Goal: Information Seeking & Learning: Learn about a topic

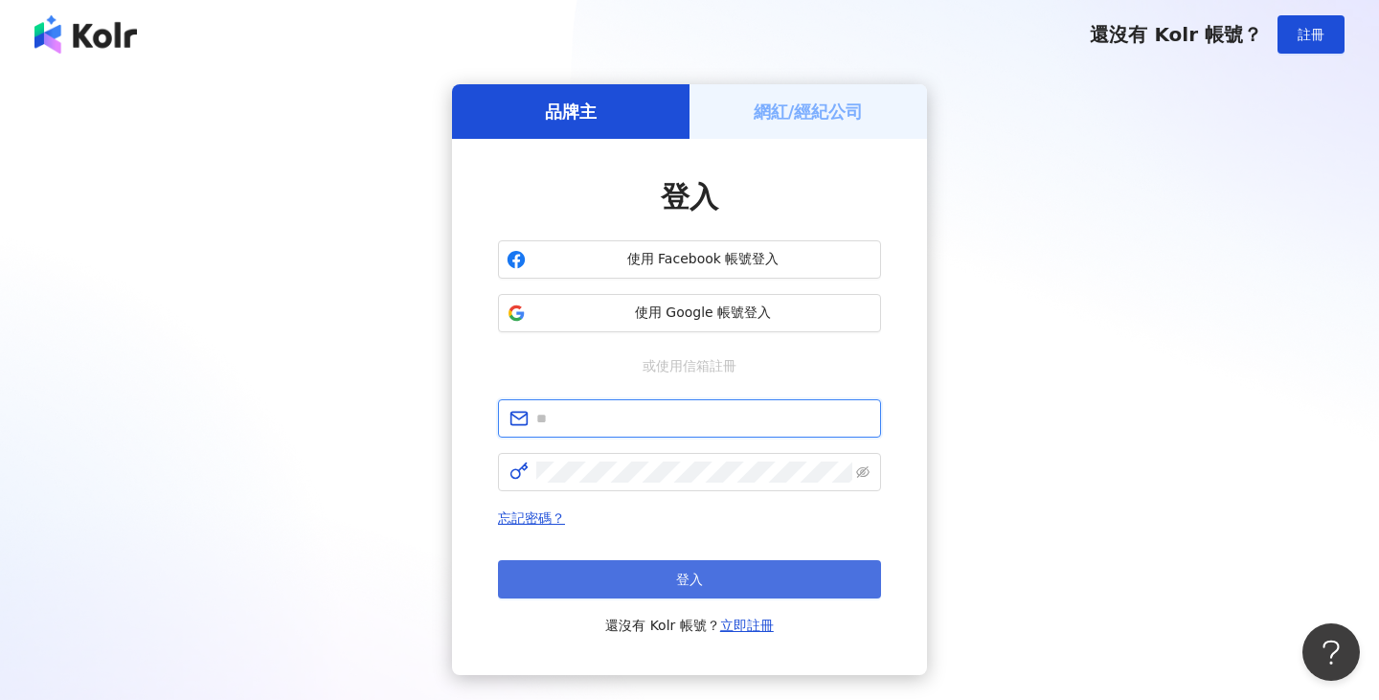
type input "**********"
click at [657, 581] on button "登入" at bounding box center [689, 579] width 383 height 38
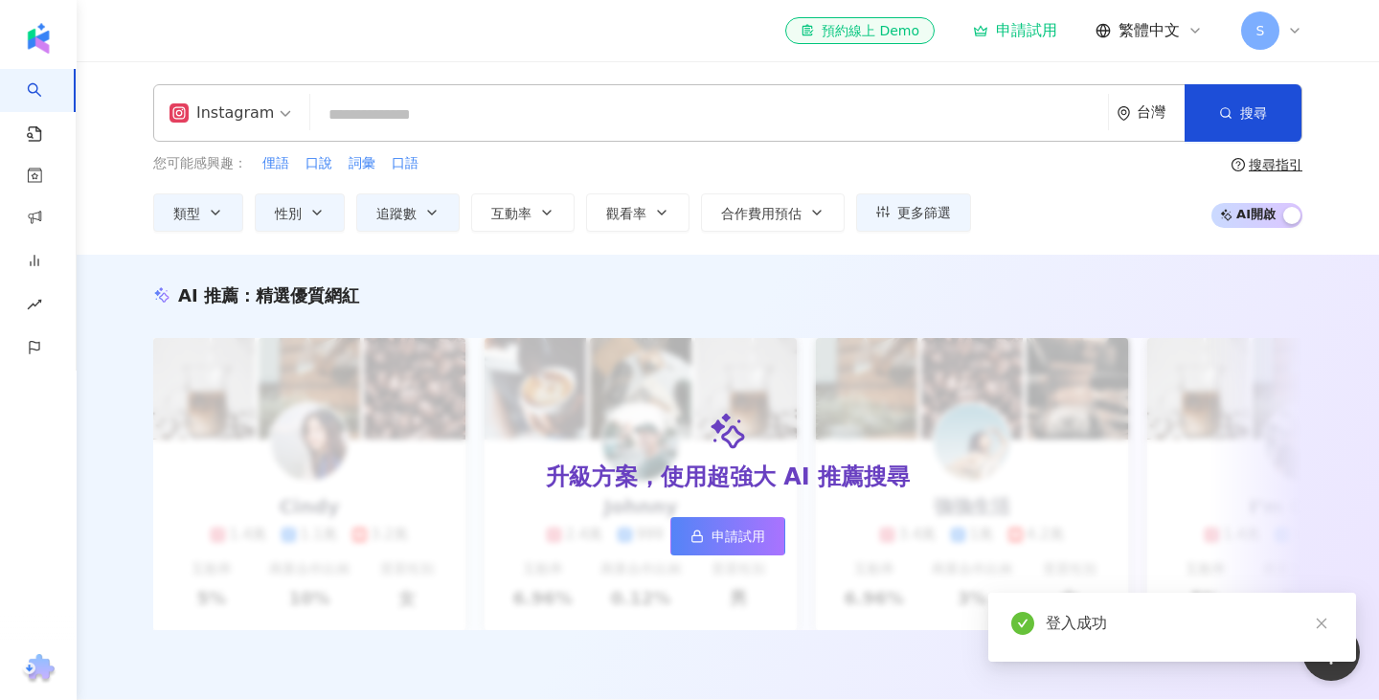
click at [654, 124] on input "search" at bounding box center [709, 115] width 783 height 36
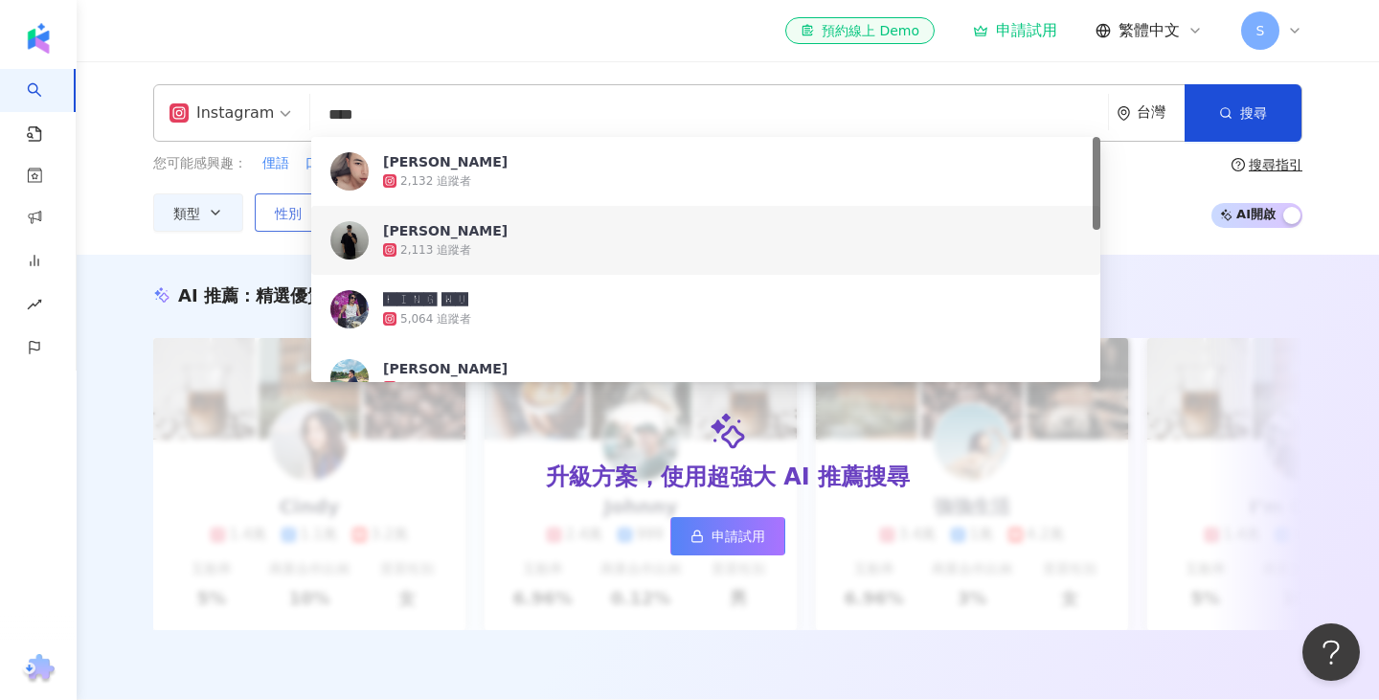
type input "****"
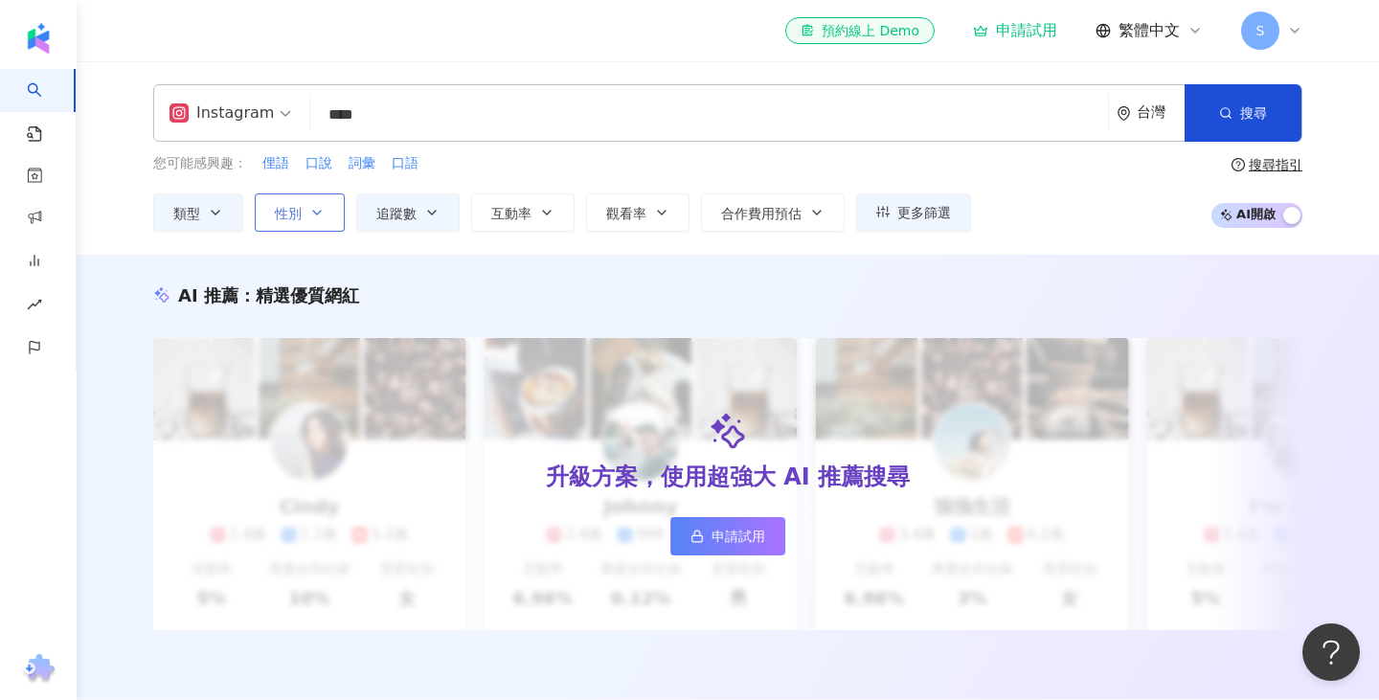
click at [261, 229] on div "類型 性別 追蹤數 互動率 觀看率 合作費用預估 更多篩選" at bounding box center [562, 212] width 818 height 38
click at [921, 213] on span "更多篩選" at bounding box center [925, 212] width 54 height 15
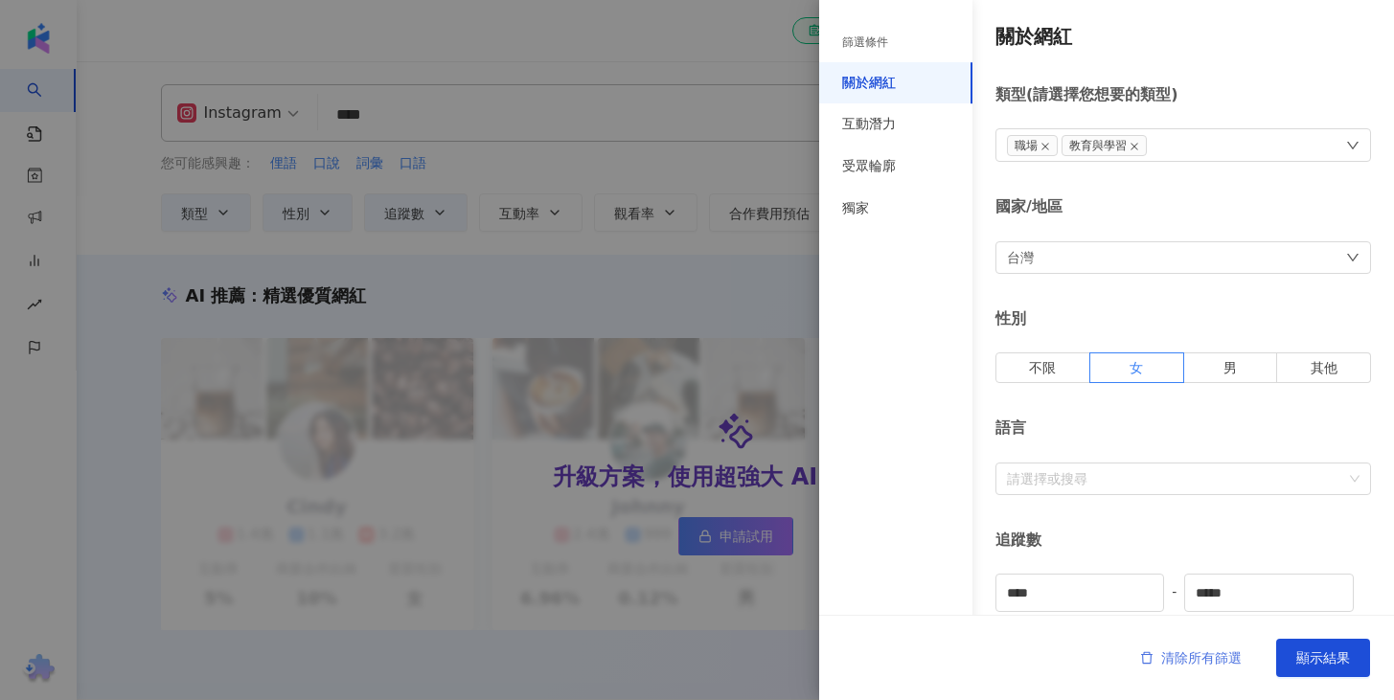
click at [1210, 652] on span "清除所有篩選" at bounding box center [1201, 657] width 80 height 15
type input "*"
type input "*******"
click at [1186, 653] on span "清除所有篩選" at bounding box center [1201, 657] width 80 height 15
click at [1195, 677] on div "清除所有篩選 顯示結果" at bounding box center [1106, 657] width 575 height 85
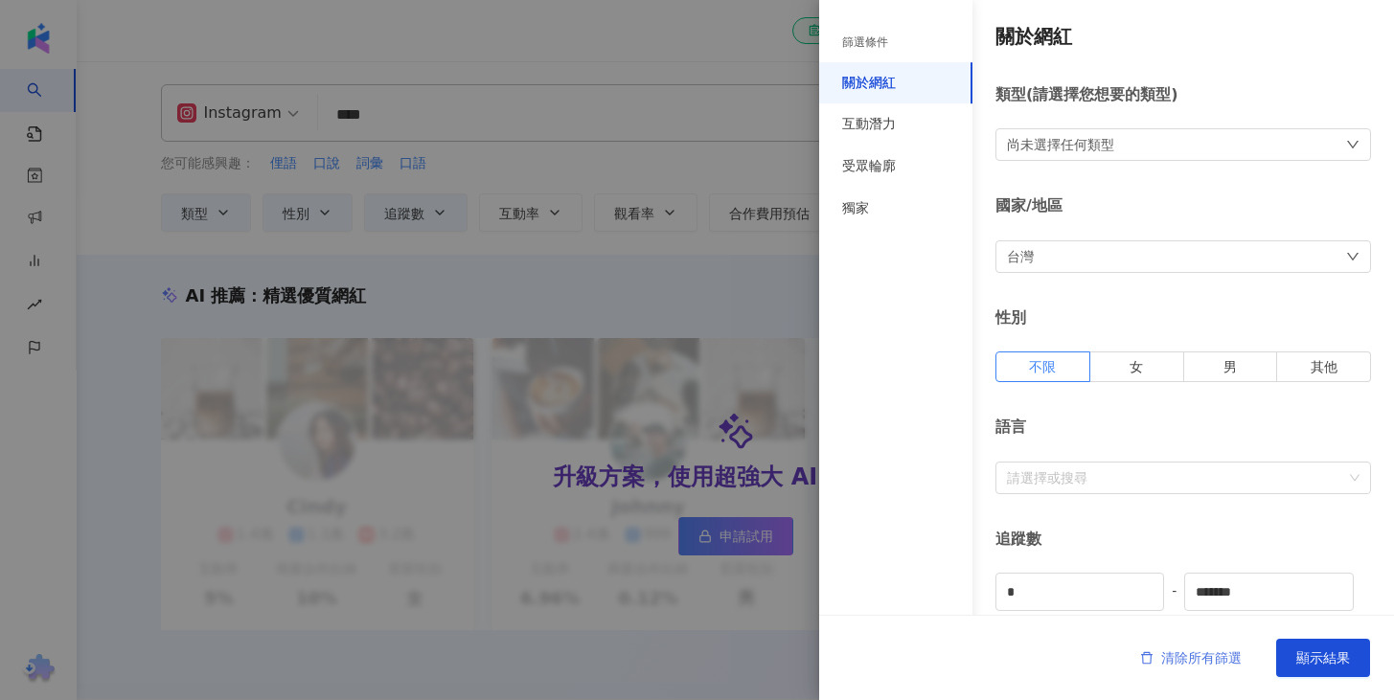
click at [1197, 668] on button "清除所有篩選" at bounding box center [1191, 658] width 140 height 38
click at [1346, 652] on span "顯示結果" at bounding box center [1323, 657] width 54 height 15
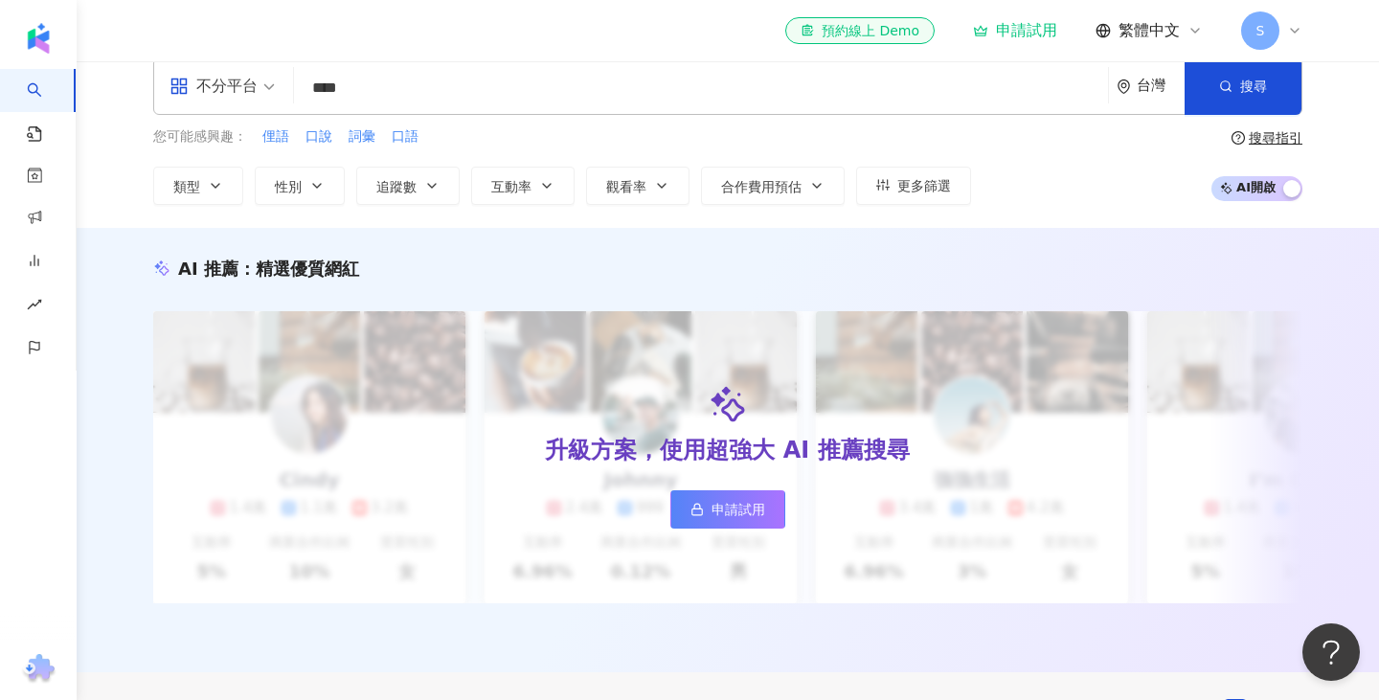
scroll to position [39, 0]
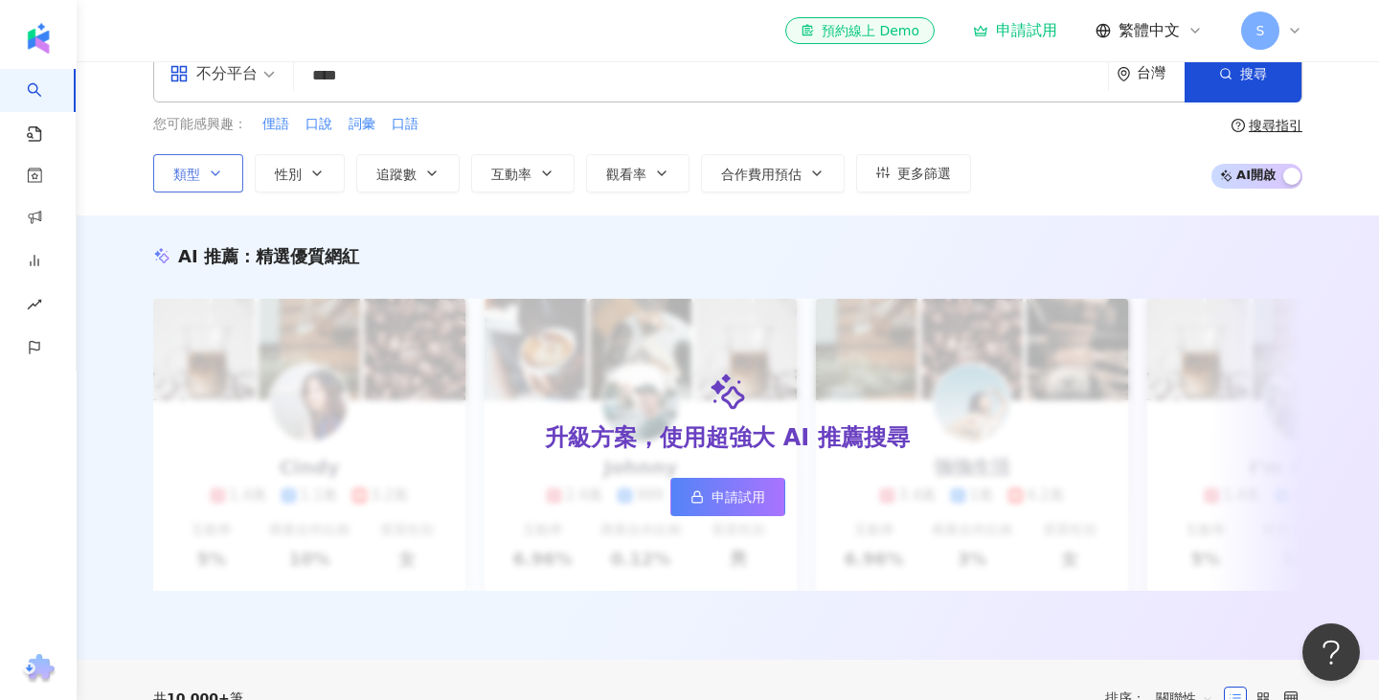
click at [218, 168] on icon "button" at bounding box center [215, 173] width 15 height 15
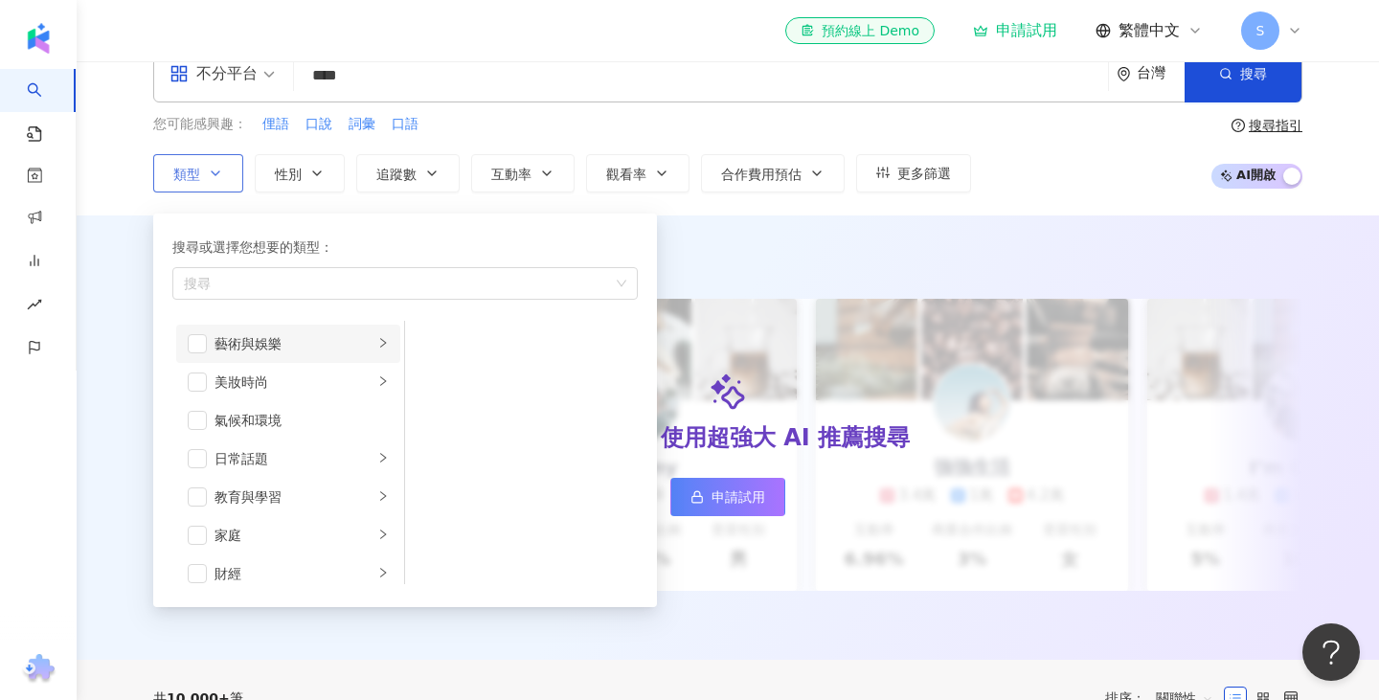
click at [377, 351] on div "button" at bounding box center [382, 343] width 11 height 18
click at [377, 525] on icon "right" at bounding box center [382, 530] width 11 height 11
click at [432, 355] on li "母嬰" at bounding box center [521, 344] width 225 height 38
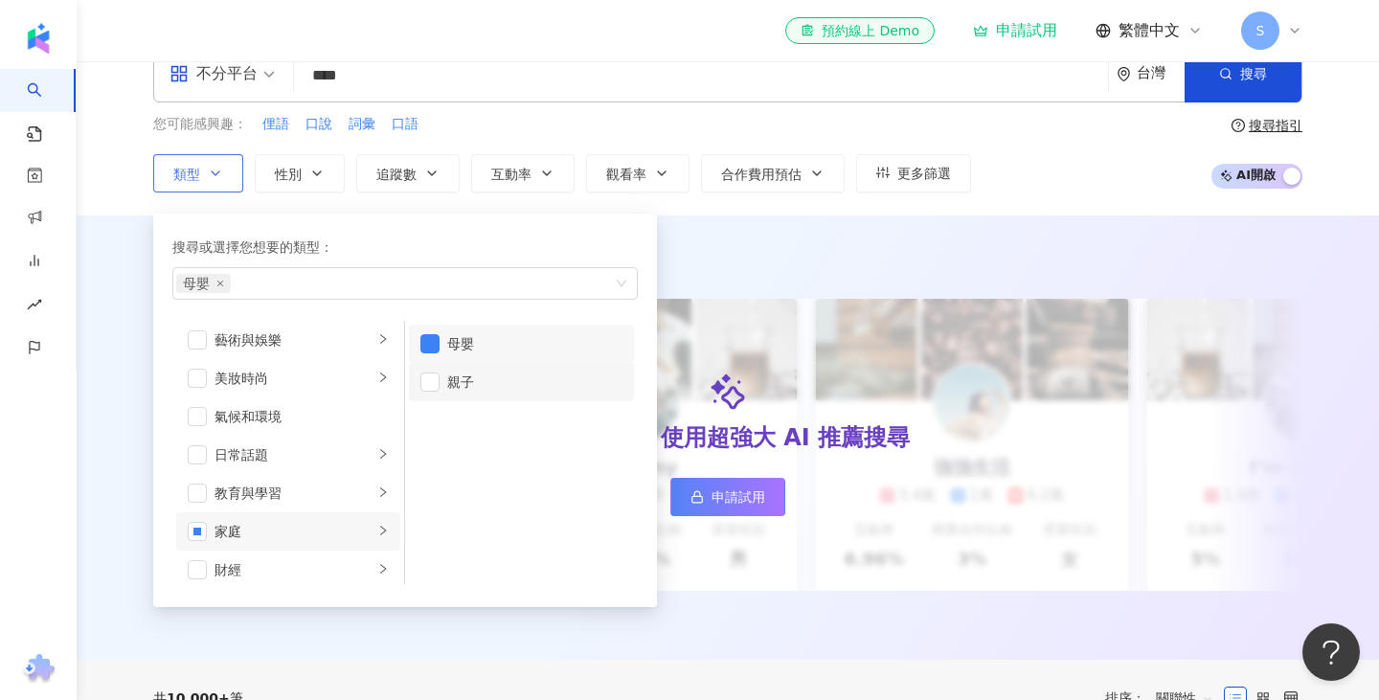
click at [433, 392] on li "親子" at bounding box center [521, 382] width 225 height 38
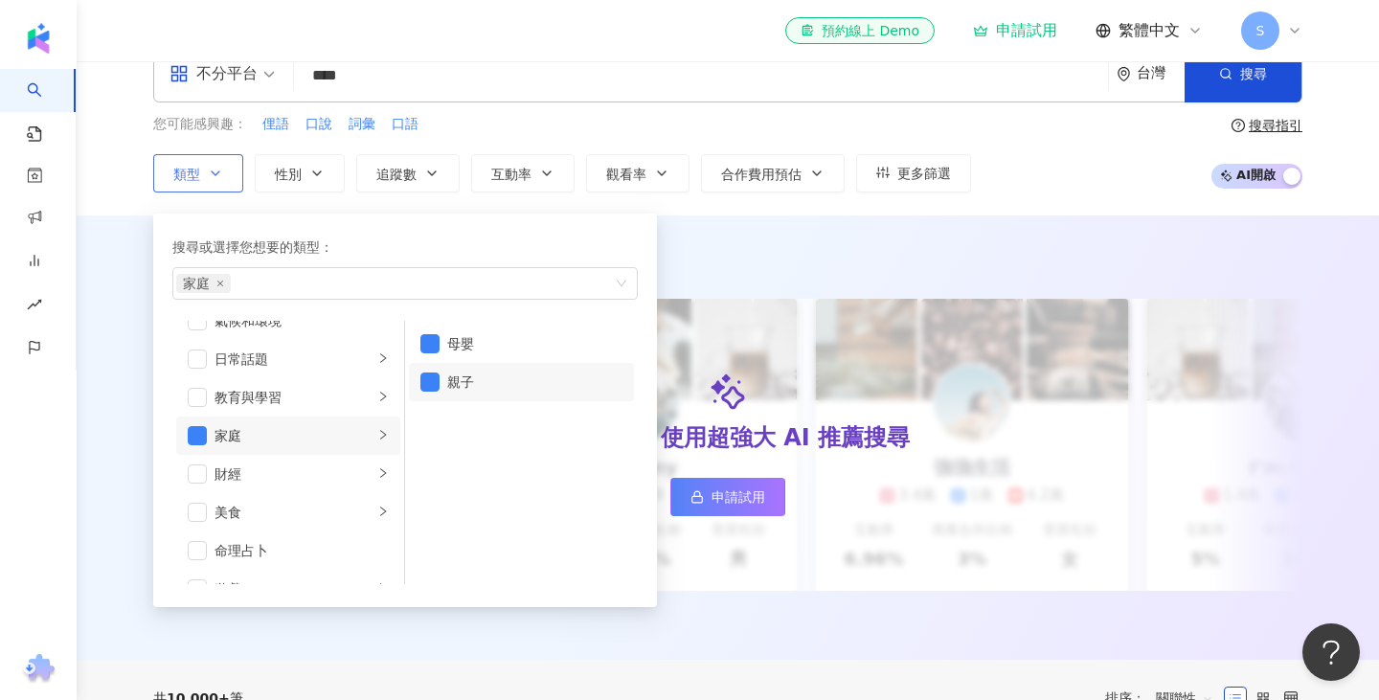
scroll to position [265, 0]
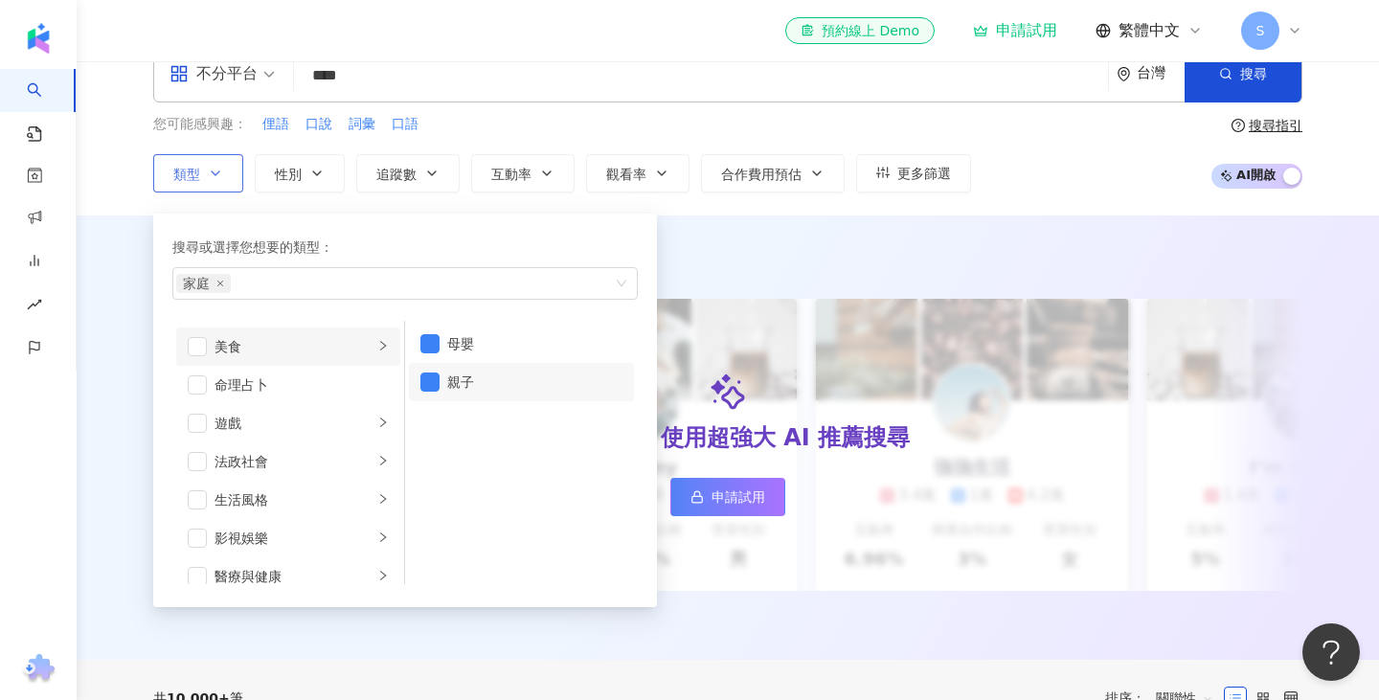
click at [355, 352] on div "美食" at bounding box center [294, 346] width 159 height 21
click at [444, 417] on li "甜點" at bounding box center [521, 420] width 225 height 38
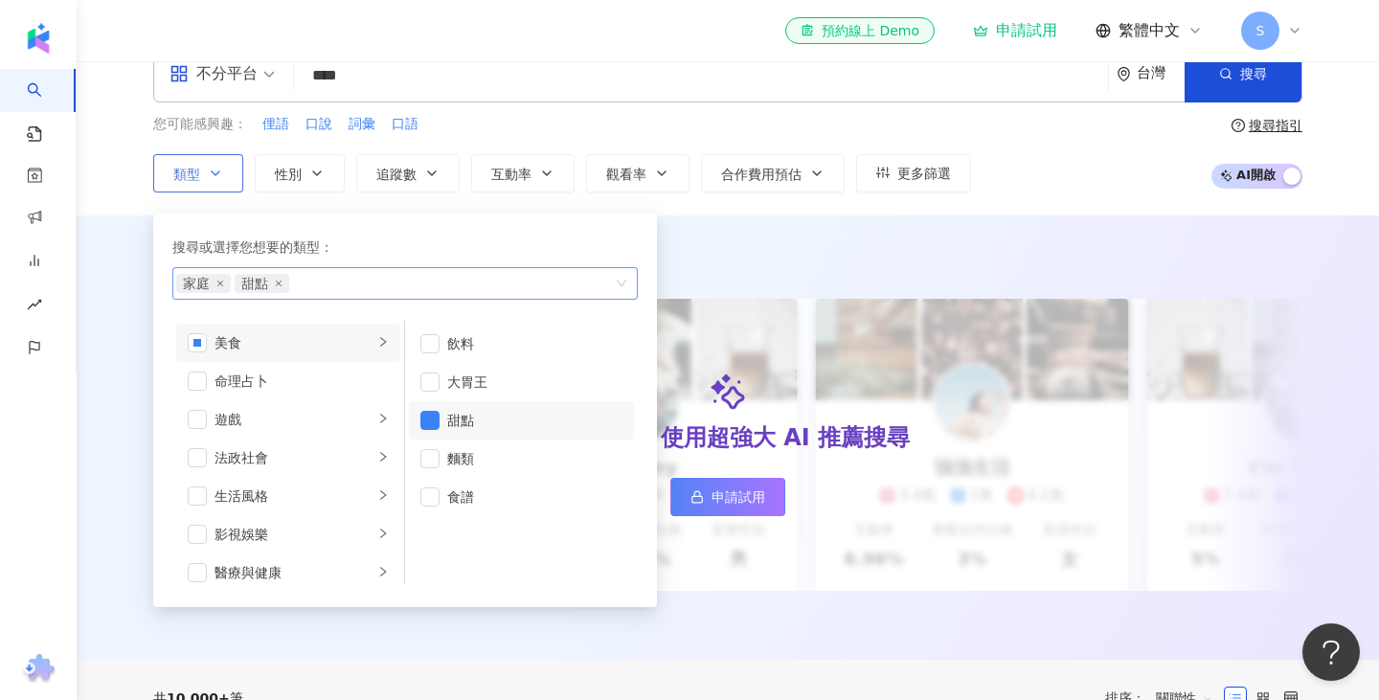
click at [221, 289] on span "家庭" at bounding box center [203, 283] width 55 height 19
click at [225, 280] on span "家庭" at bounding box center [203, 283] width 55 height 19
click at [222, 281] on icon "close" at bounding box center [220, 284] width 8 height 8
click at [315, 282] on div "甜點" at bounding box center [395, 283] width 438 height 19
click at [765, 507] on link "申請試用" at bounding box center [728, 497] width 115 height 38
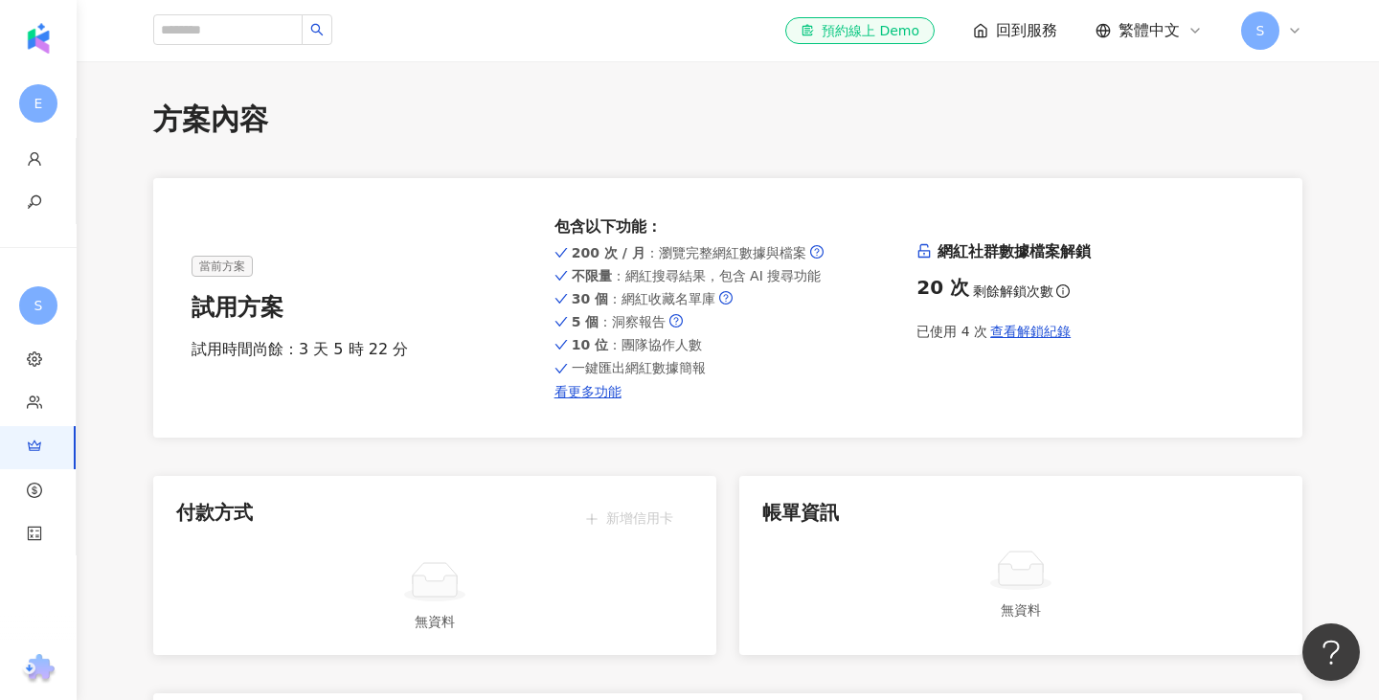
click at [1240, 27] on div "el-icon-cs 預約線上 Demo 回到服務 繁體中文 S" at bounding box center [1043, 30] width 517 height 38
click at [1267, 31] on span "S" at bounding box center [1260, 30] width 38 height 38
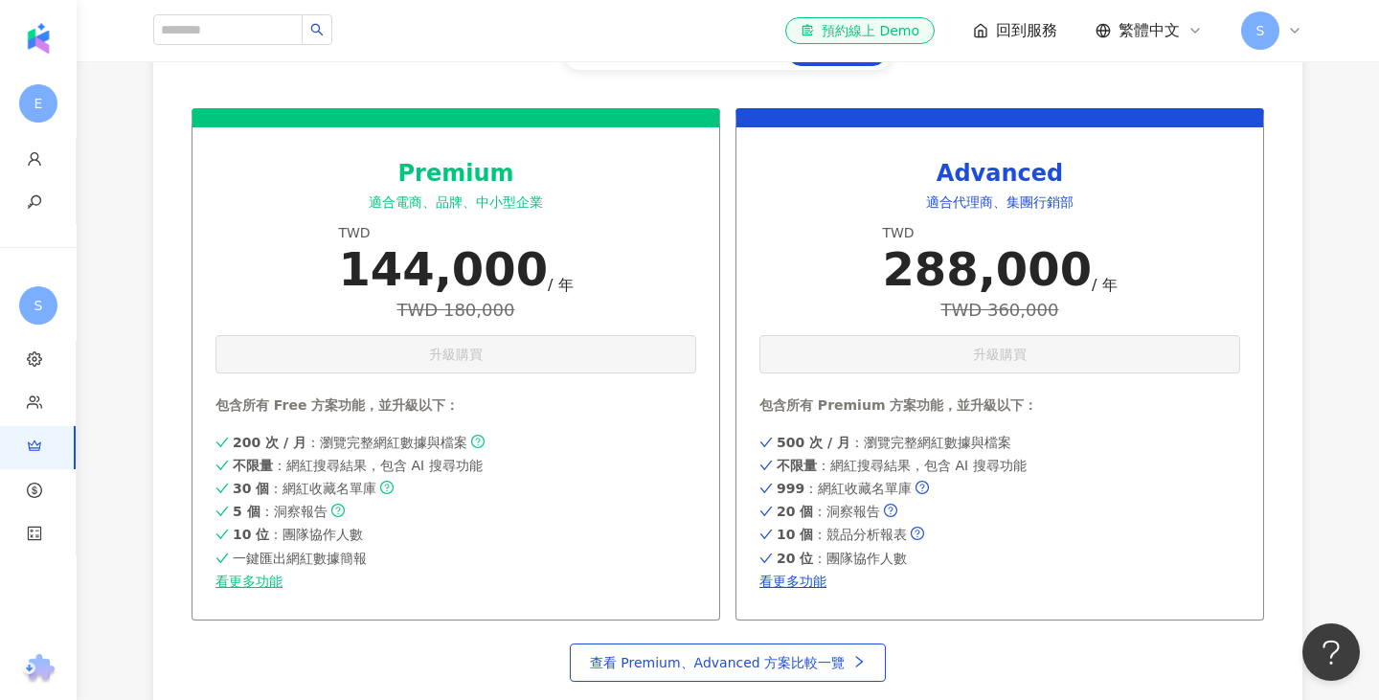
scroll to position [991, 0]
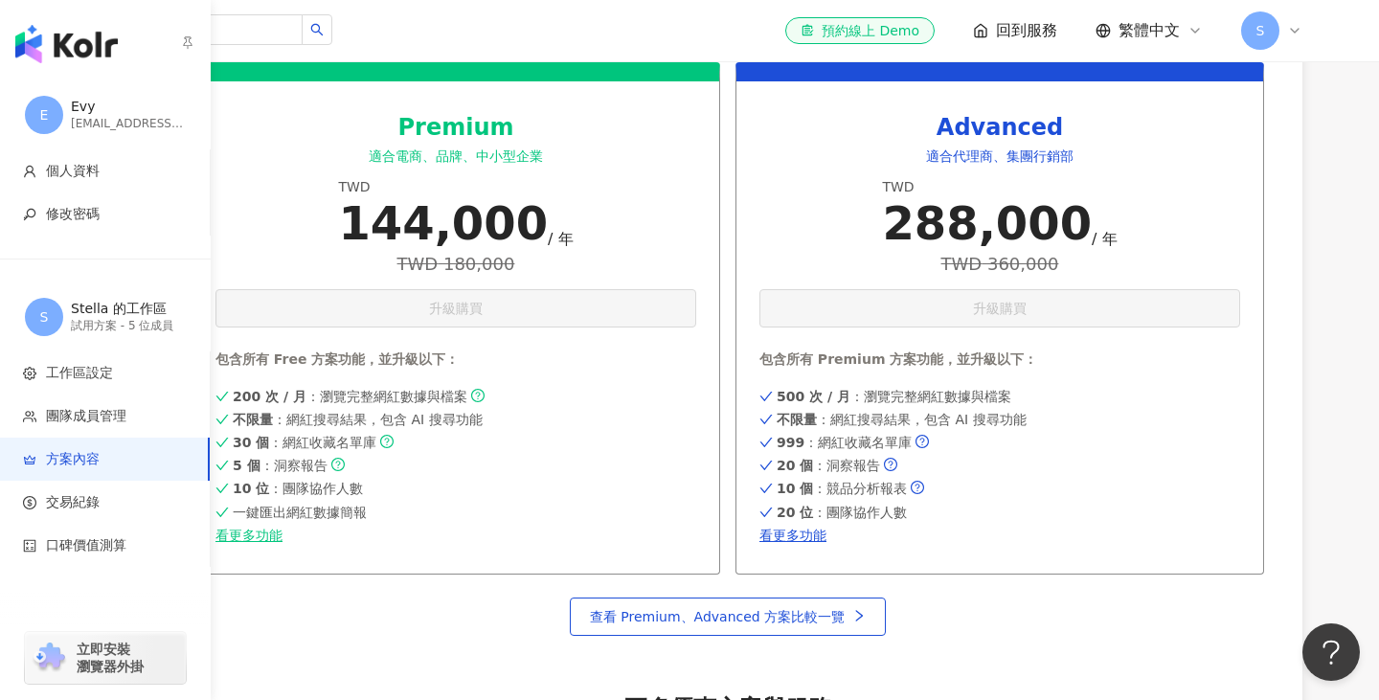
click at [113, 461] on span "方案內容" at bounding box center [108, 459] width 170 height 19
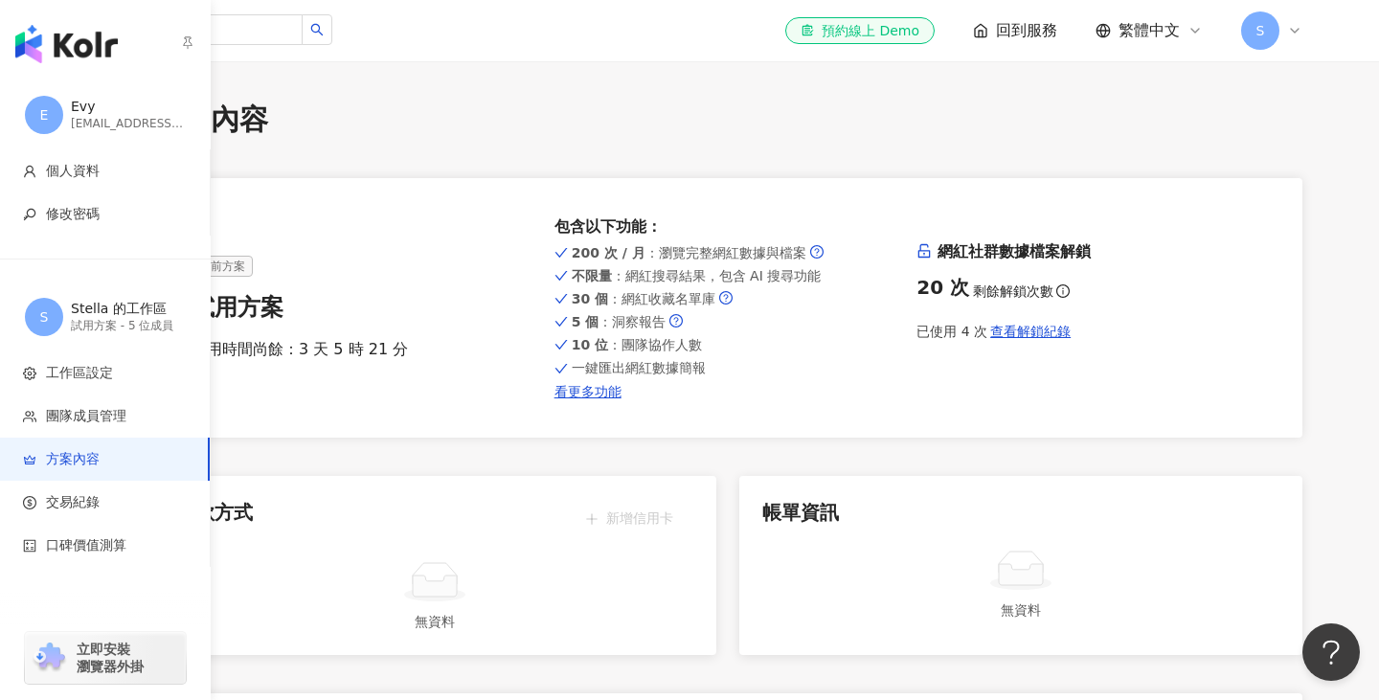
click at [78, 125] on div "evy@shifu.tw" at bounding box center [128, 124] width 115 height 16
click at [103, 427] on li "團隊成員管理" at bounding box center [105, 416] width 210 height 43
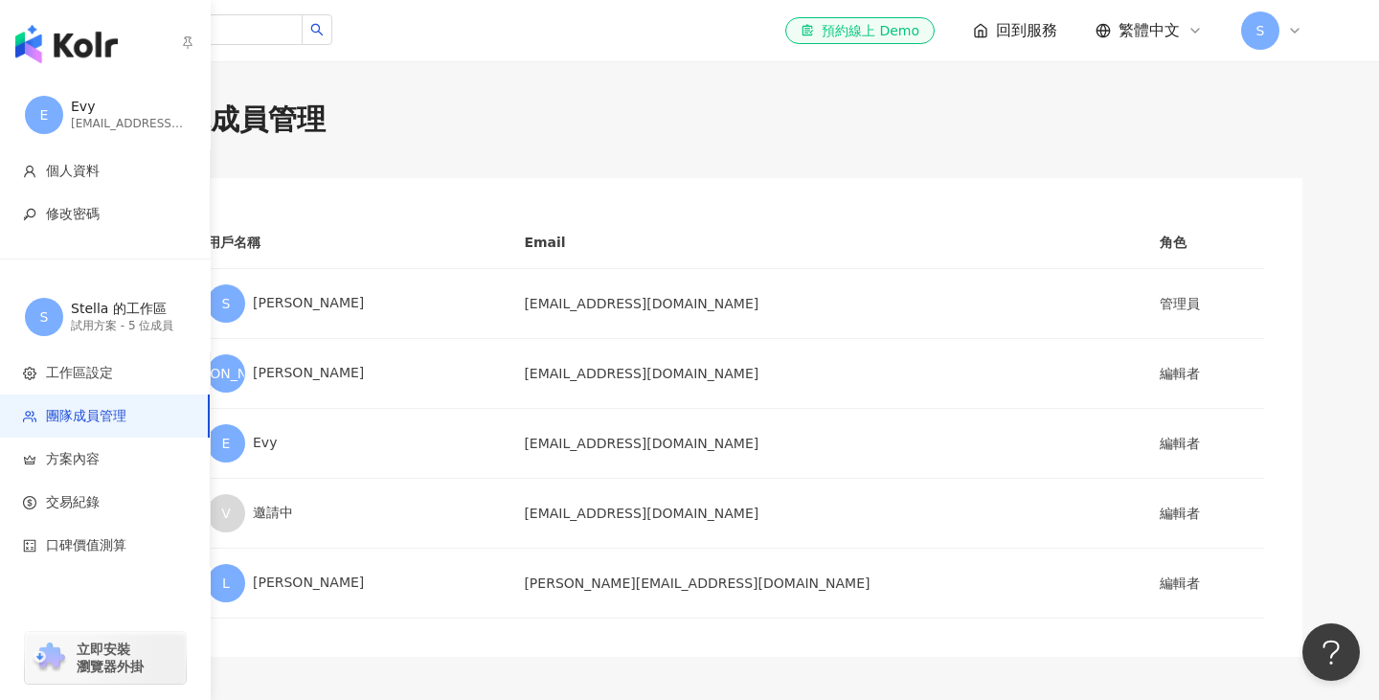
click at [46, 46] on img "button" at bounding box center [66, 44] width 102 height 38
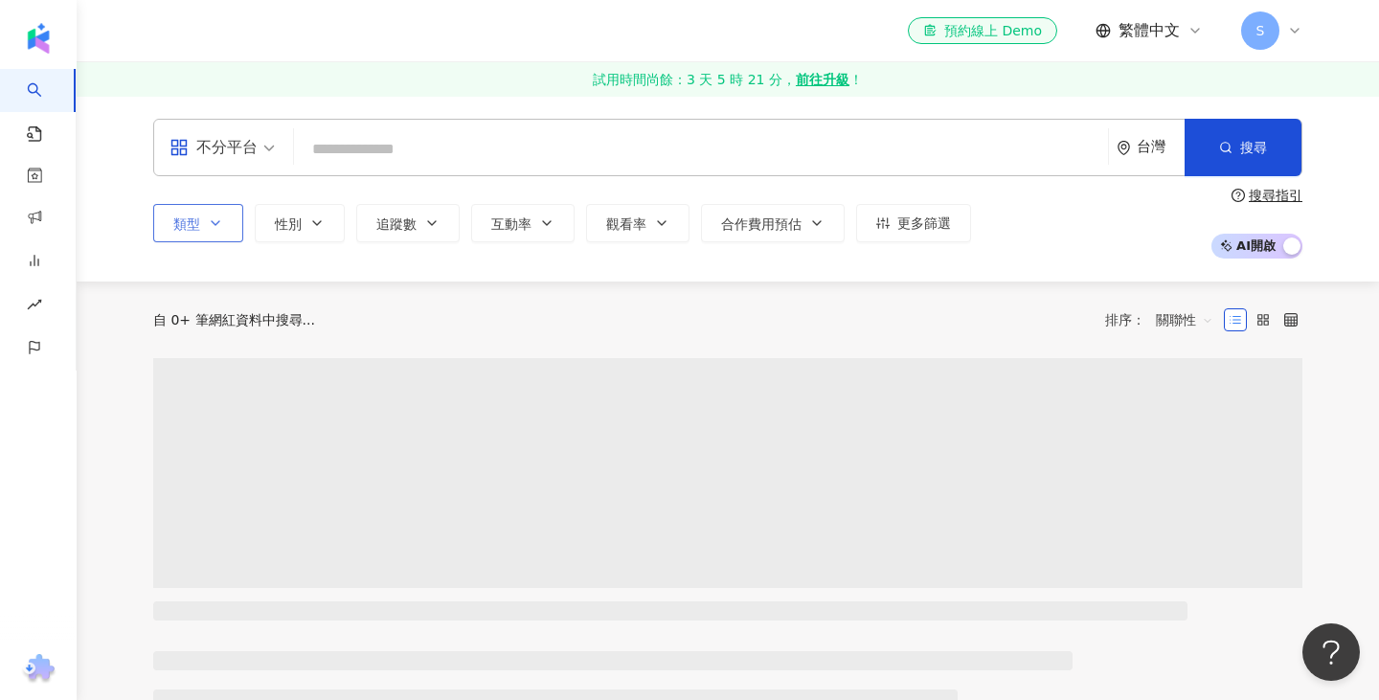
click at [186, 228] on button "類型" at bounding box center [198, 223] width 90 height 38
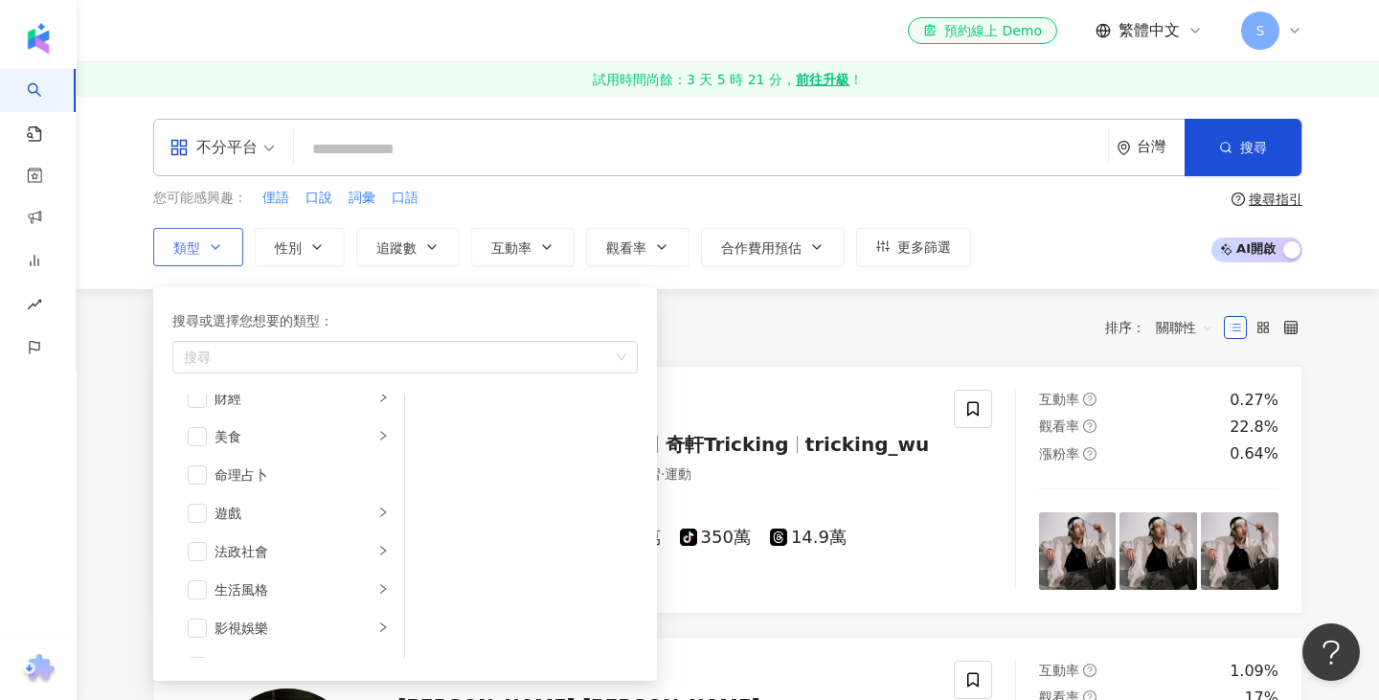
scroll to position [258, 0]
click at [377, 432] on icon "right" at bounding box center [382, 426] width 11 height 11
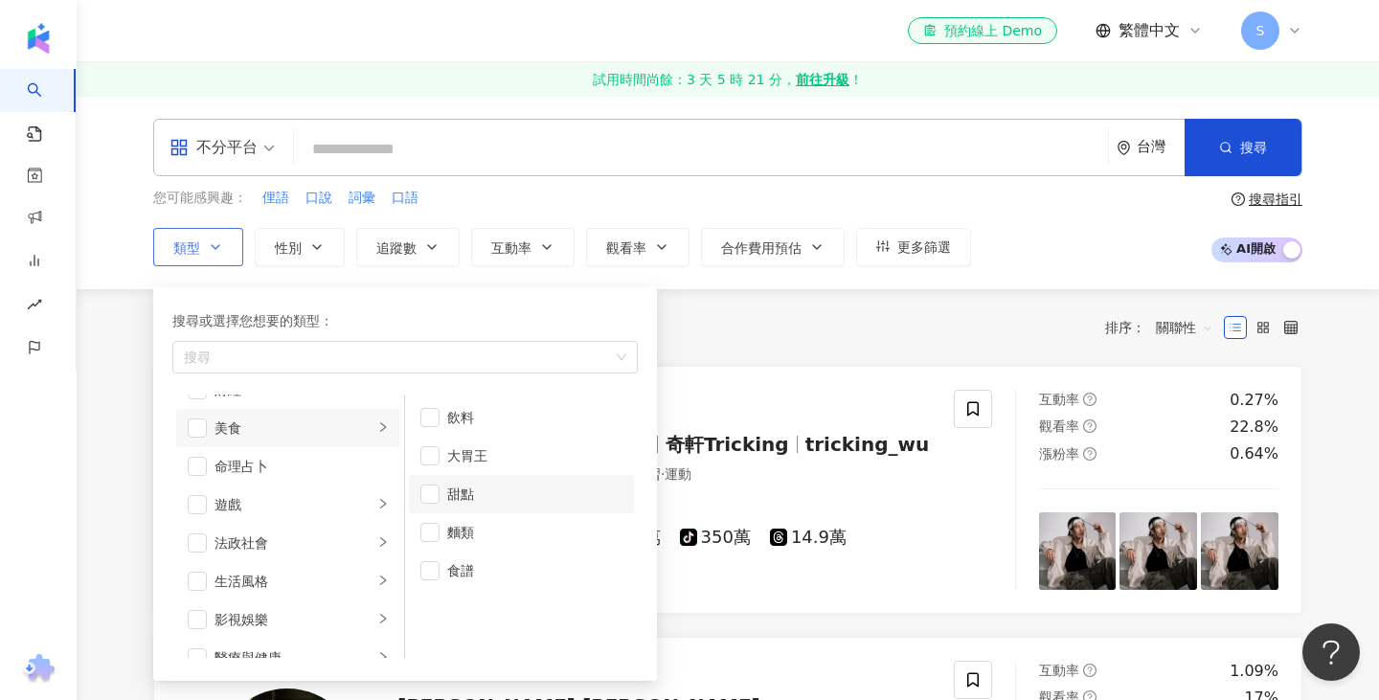
click at [451, 498] on div "甜點" at bounding box center [534, 494] width 175 height 21
click at [743, 290] on div "共 10,000+ 筆 排序： 關聯性" at bounding box center [727, 327] width 1149 height 77
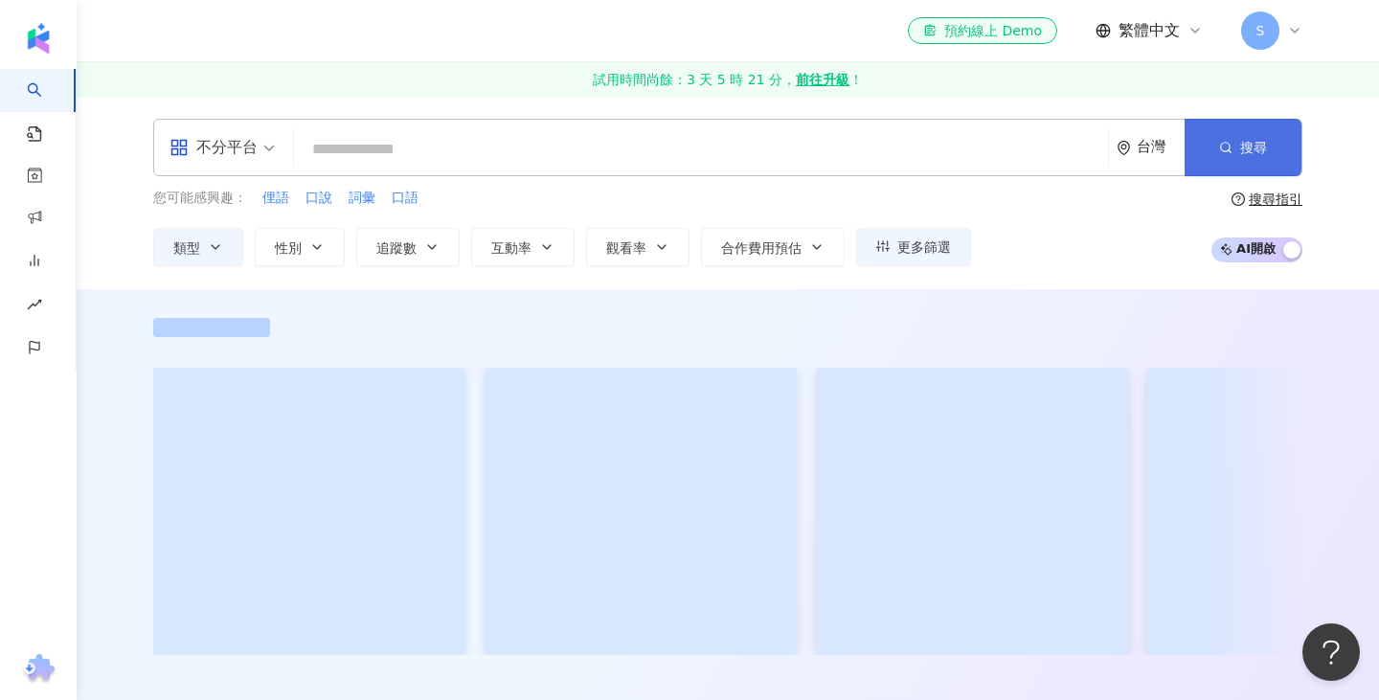
click at [1258, 140] on span "搜尋" at bounding box center [1253, 147] width 27 height 15
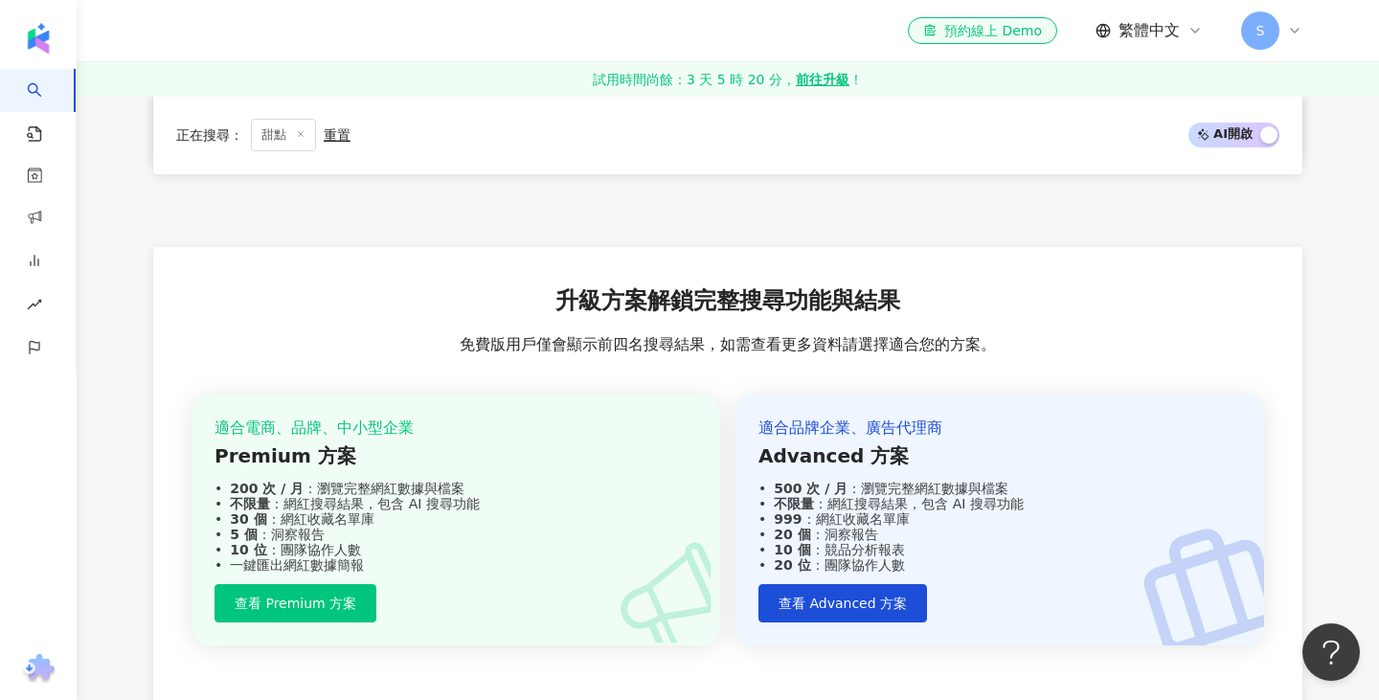
scroll to position [3379, 0]
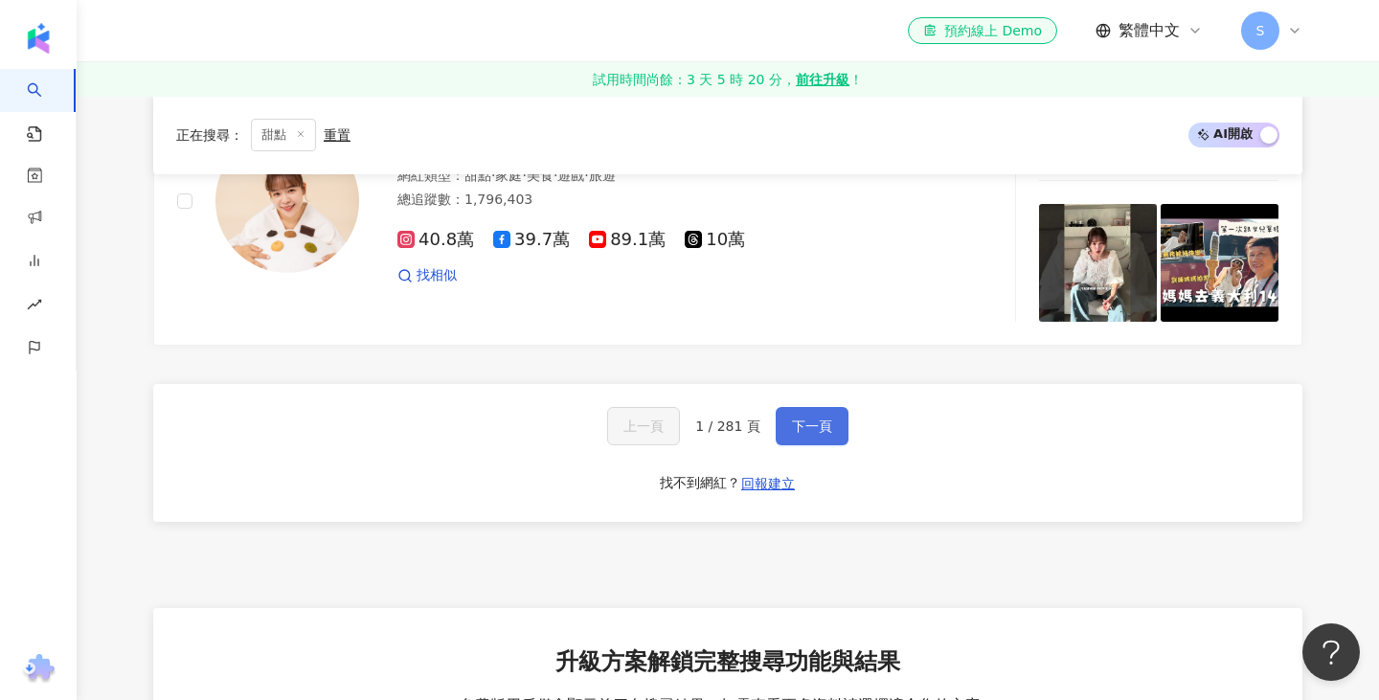
click at [802, 410] on button "下一頁" at bounding box center [812, 426] width 73 height 38
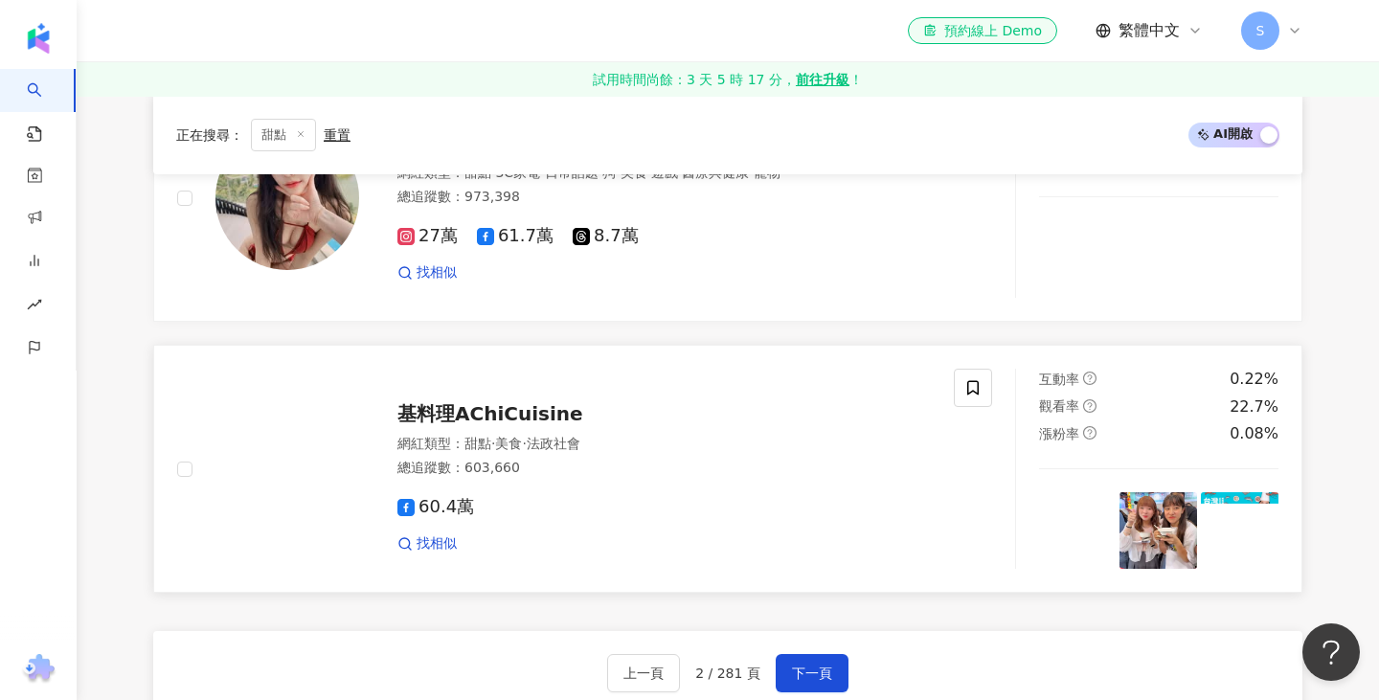
scroll to position [3010, 0]
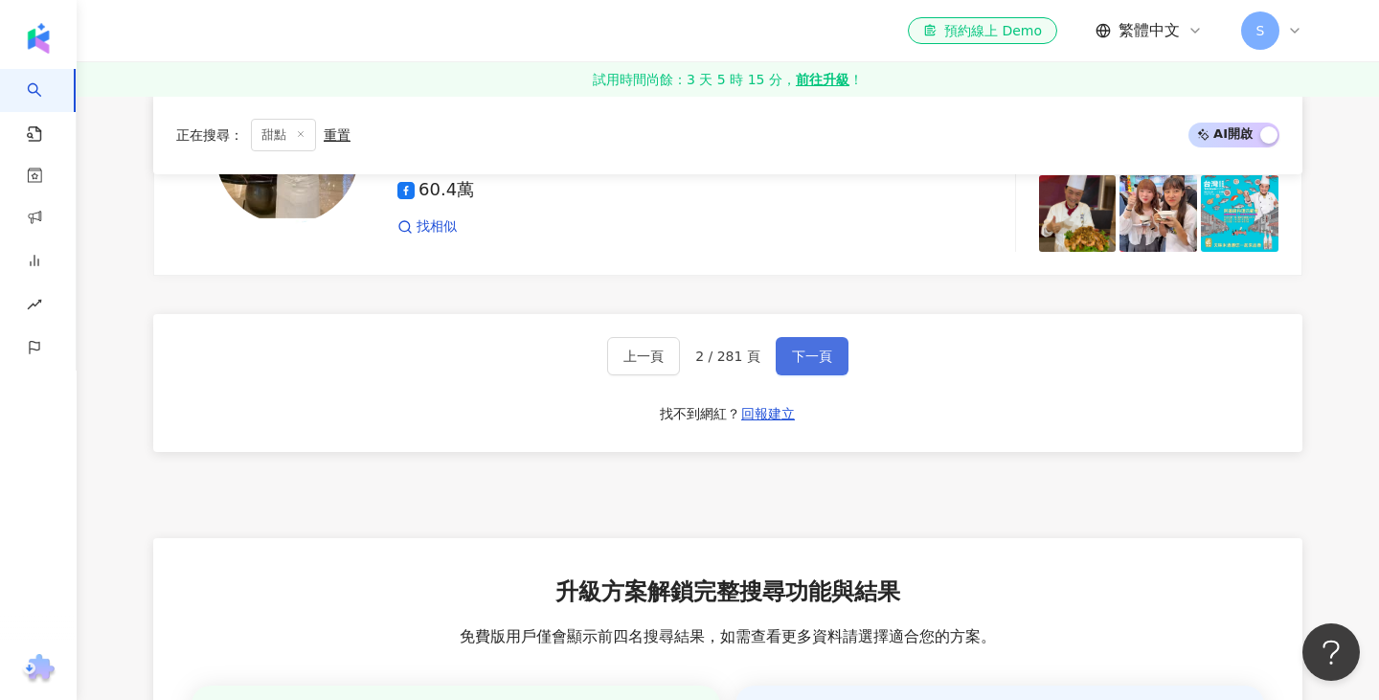
click at [817, 365] on button "下一頁" at bounding box center [812, 356] width 73 height 38
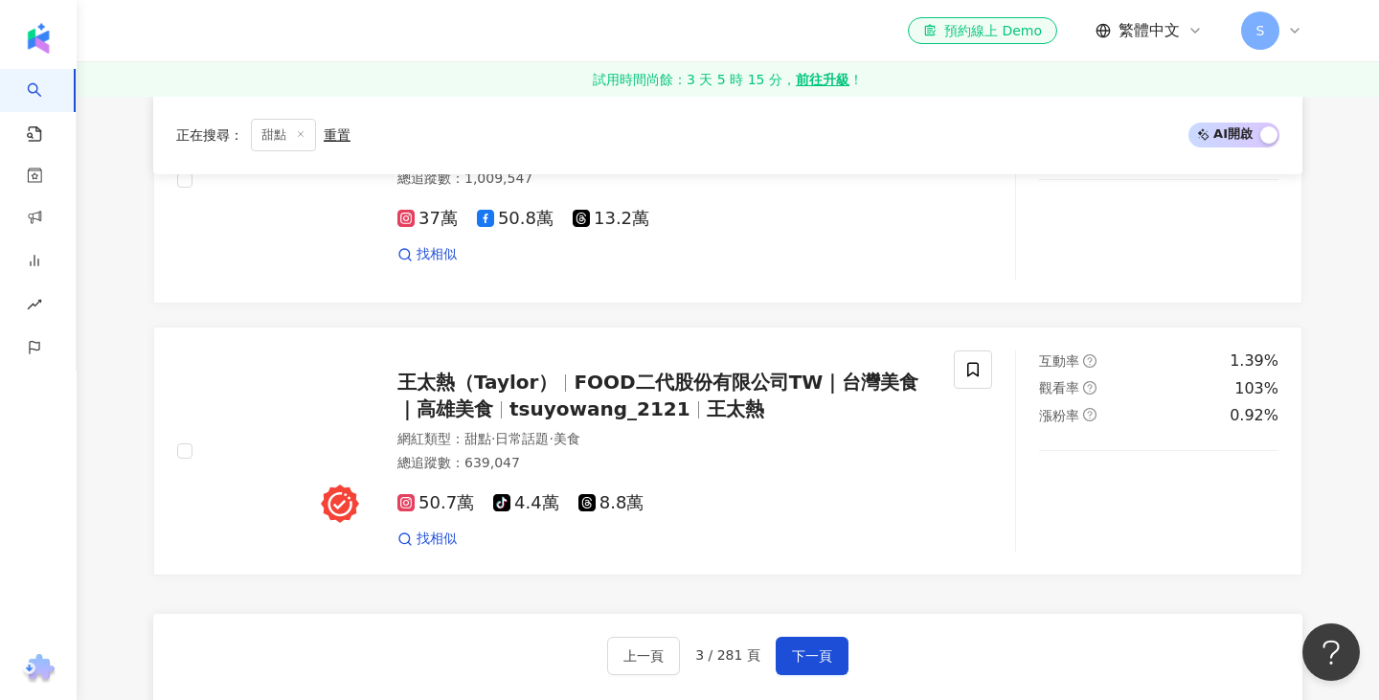
scroll to position [3301, 0]
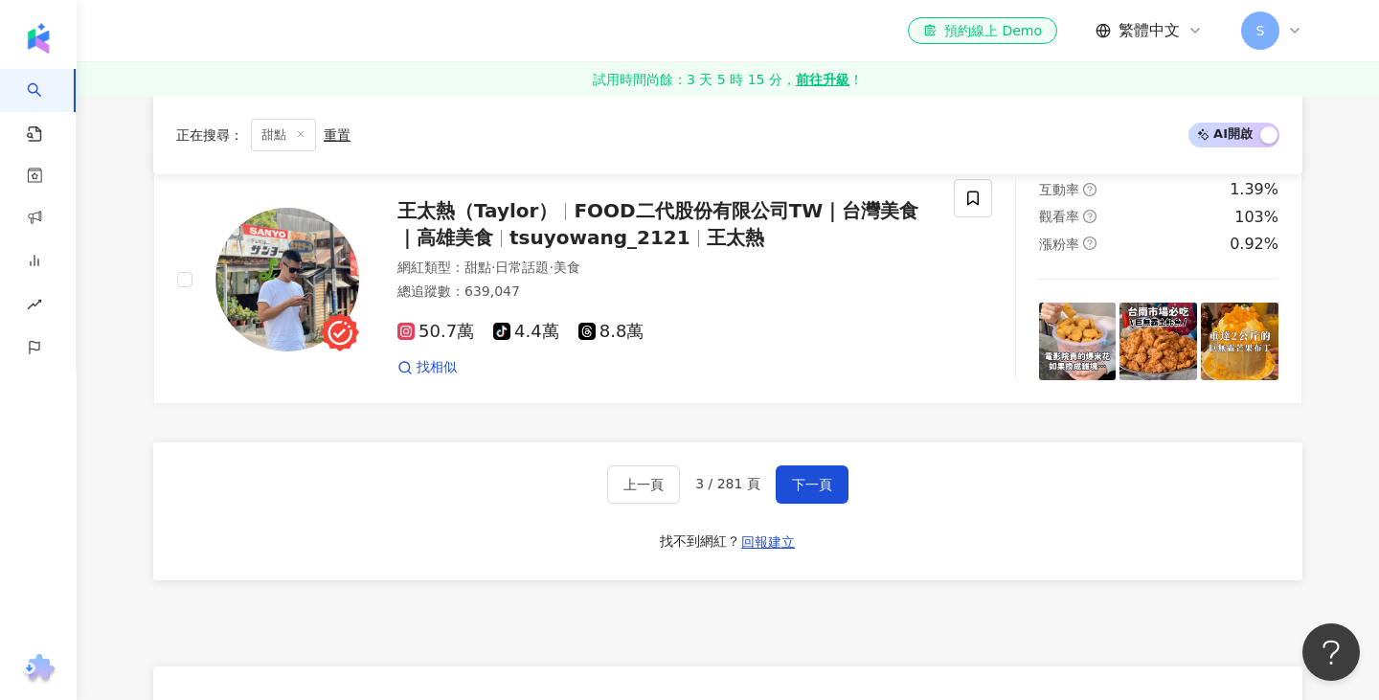
click at [830, 491] on div "上一頁 3 / 281 頁 下一頁 找不到網紅？ 回報建立" at bounding box center [727, 512] width 1149 height 138
click at [829, 477] on span "下一頁" at bounding box center [812, 484] width 40 height 15
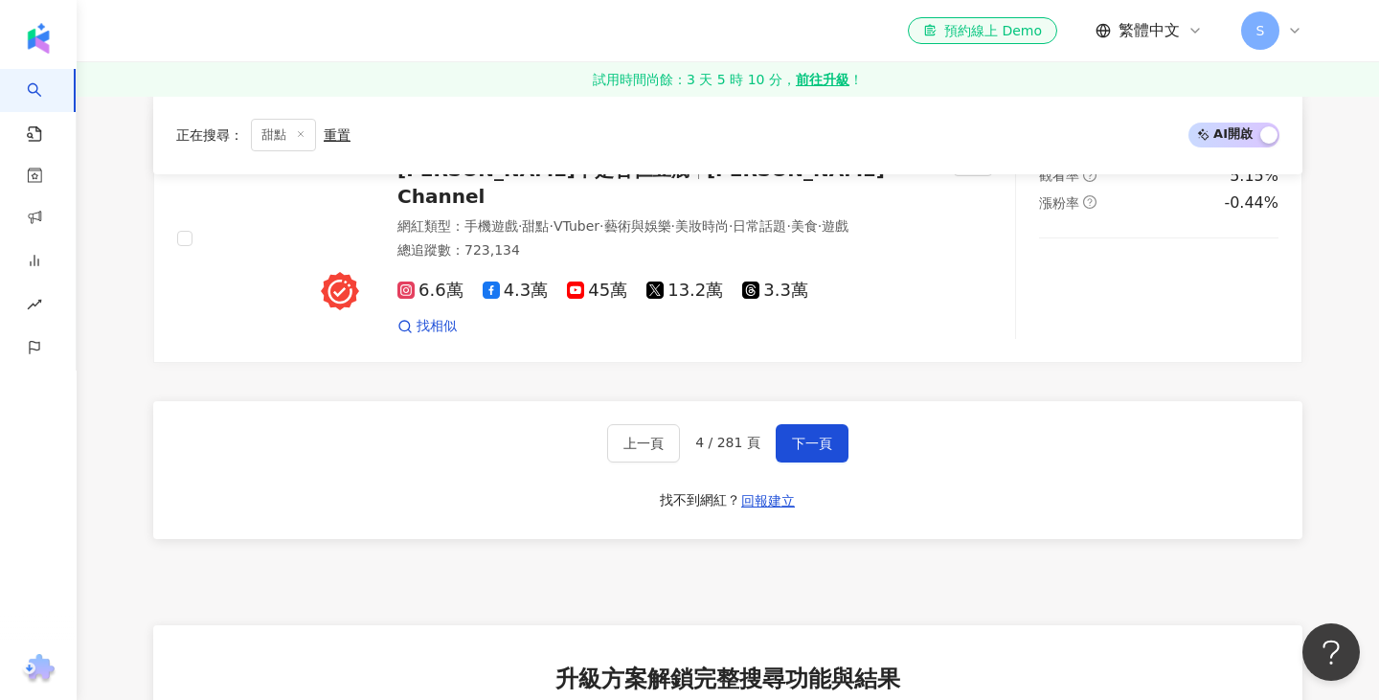
scroll to position [3380, 0]
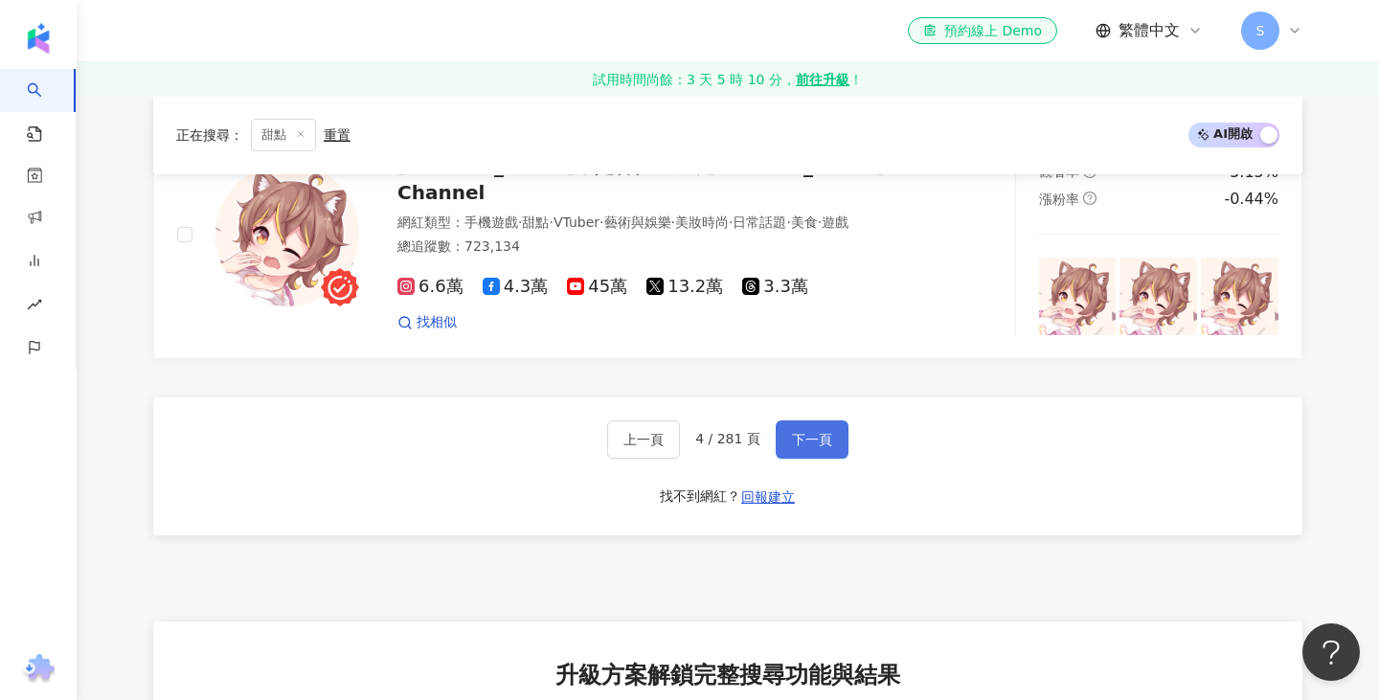
click at [822, 444] on span "下一頁" at bounding box center [812, 439] width 40 height 15
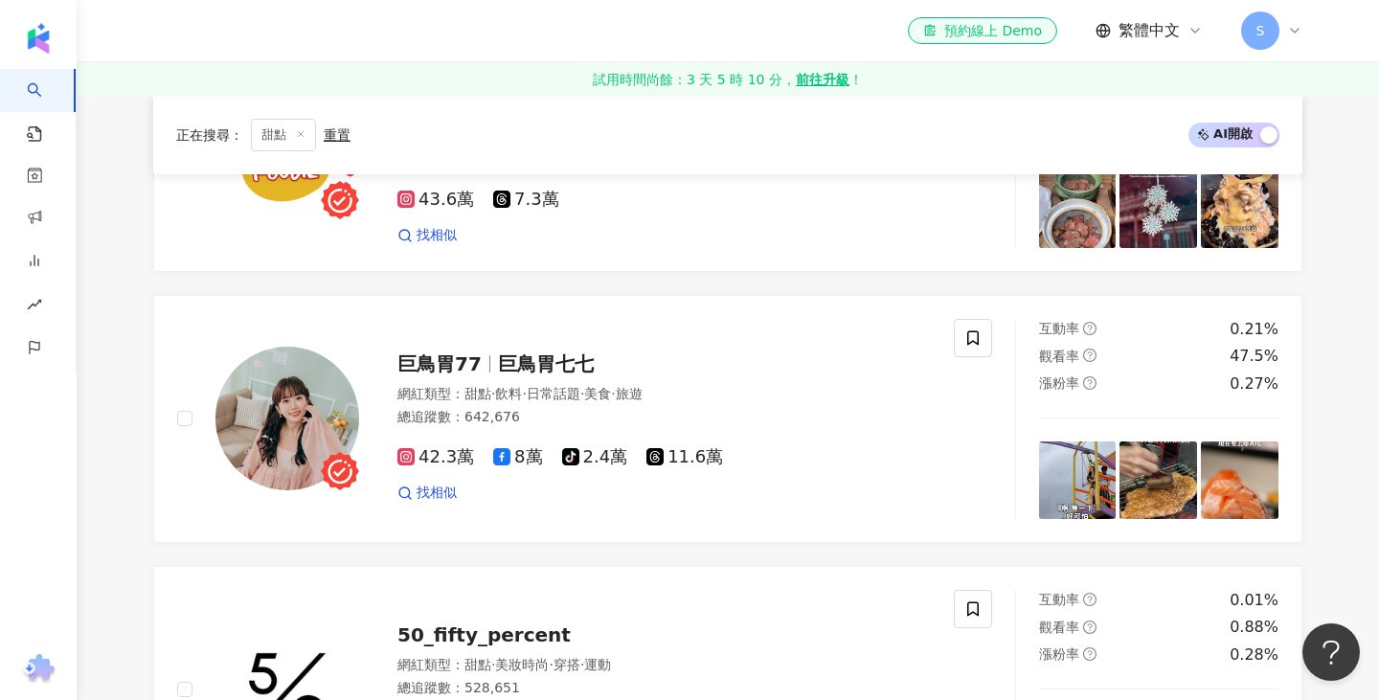
scroll to position [702, 0]
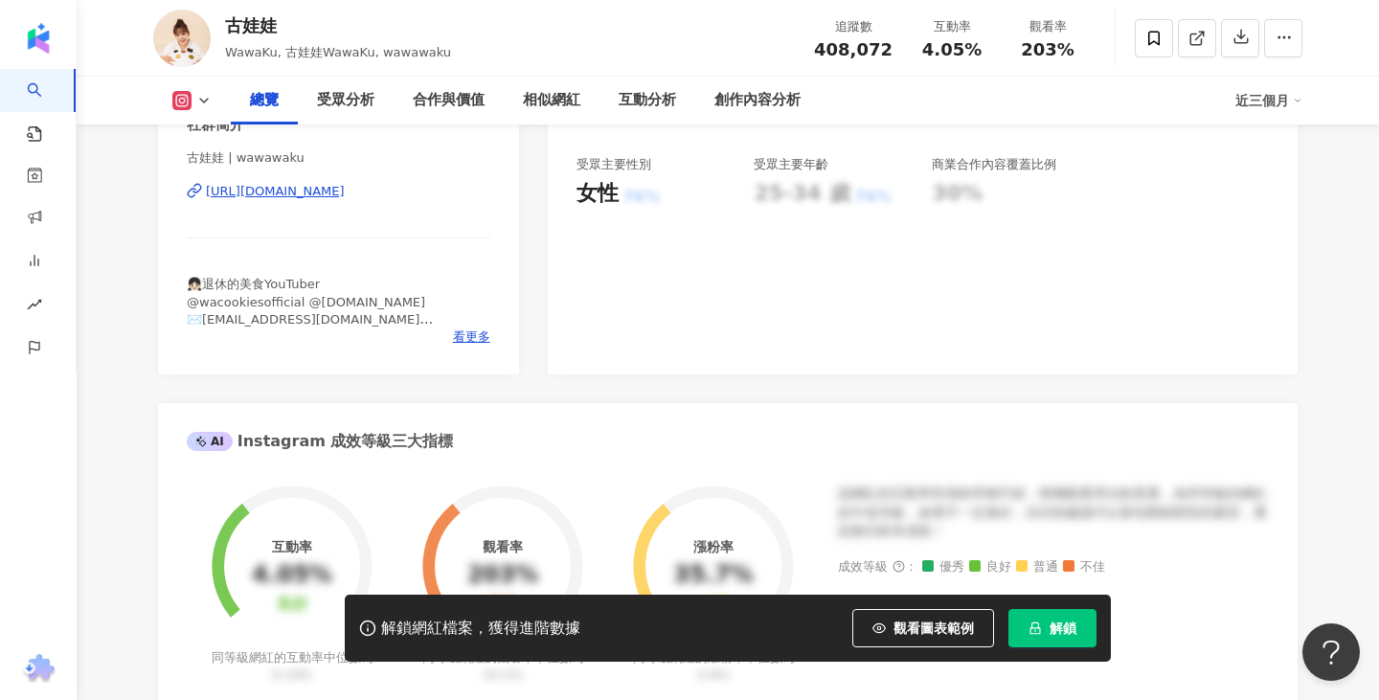
scroll to position [433, 0]
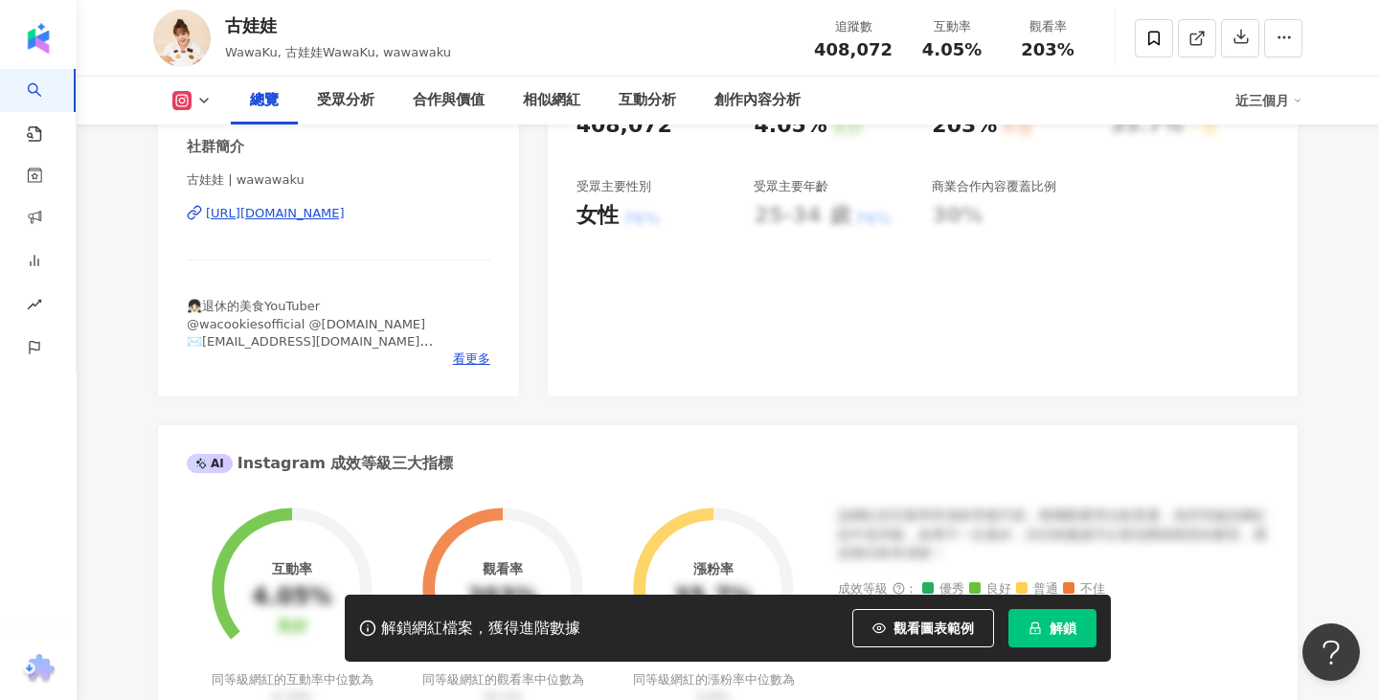
click at [345, 220] on div "https://www.instagram.com/wawawaku/" at bounding box center [275, 213] width 139 height 17
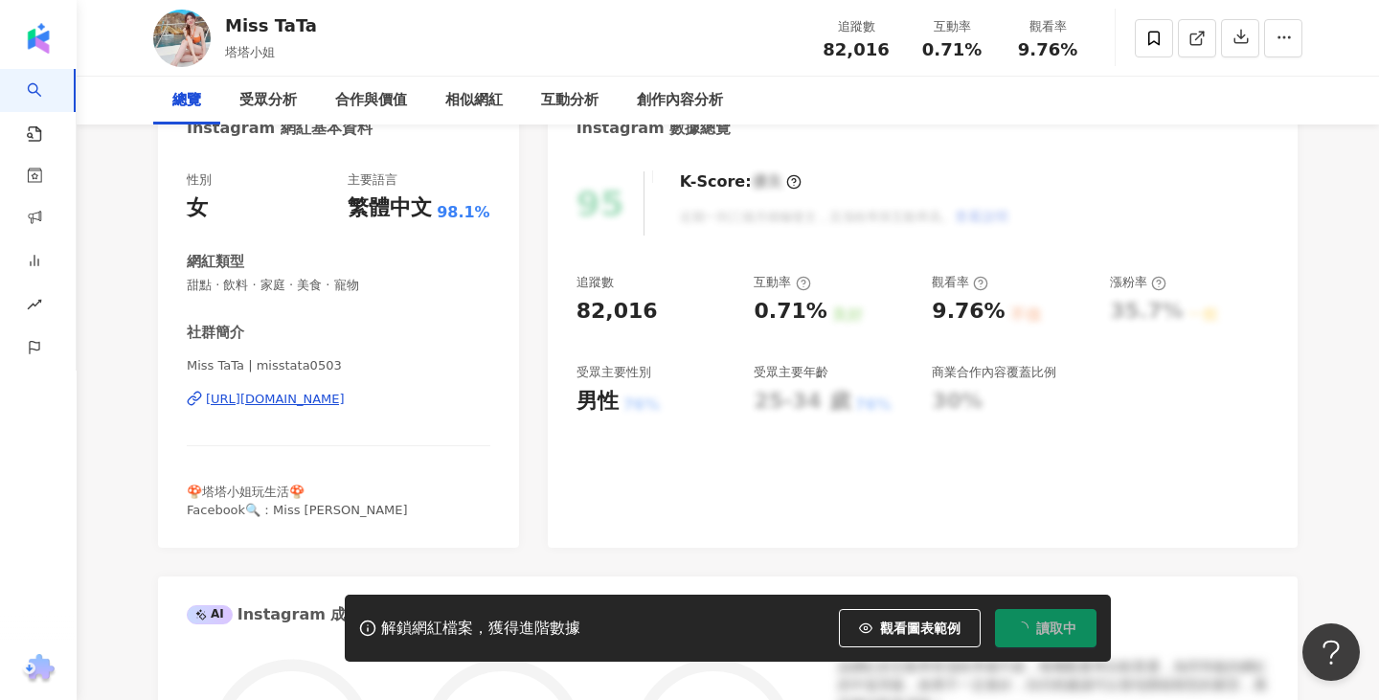
click at [345, 400] on div "[URL][DOMAIN_NAME]" at bounding box center [275, 399] width 139 height 17
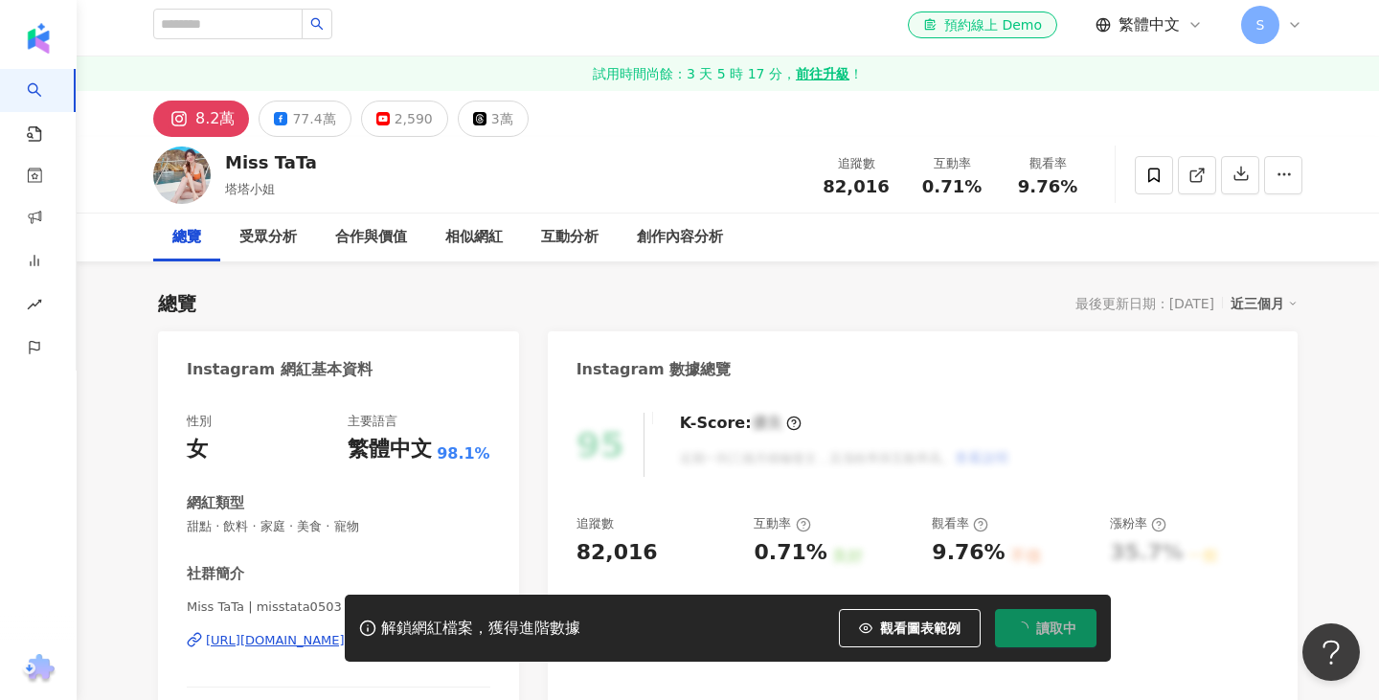
scroll to position [30, 0]
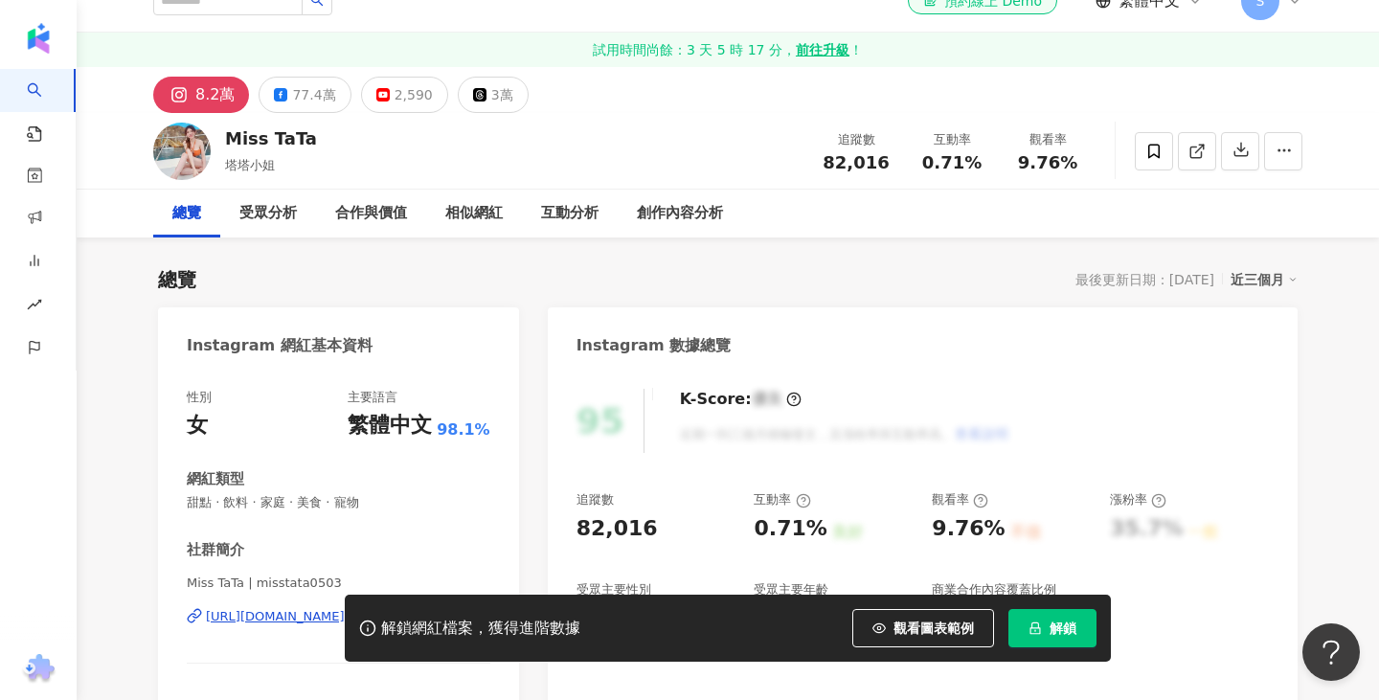
click at [310, 619] on div "解鎖網紅檔案，獲得進階數據 觀看圖表範例 解鎖" at bounding box center [689, 628] width 1379 height 67
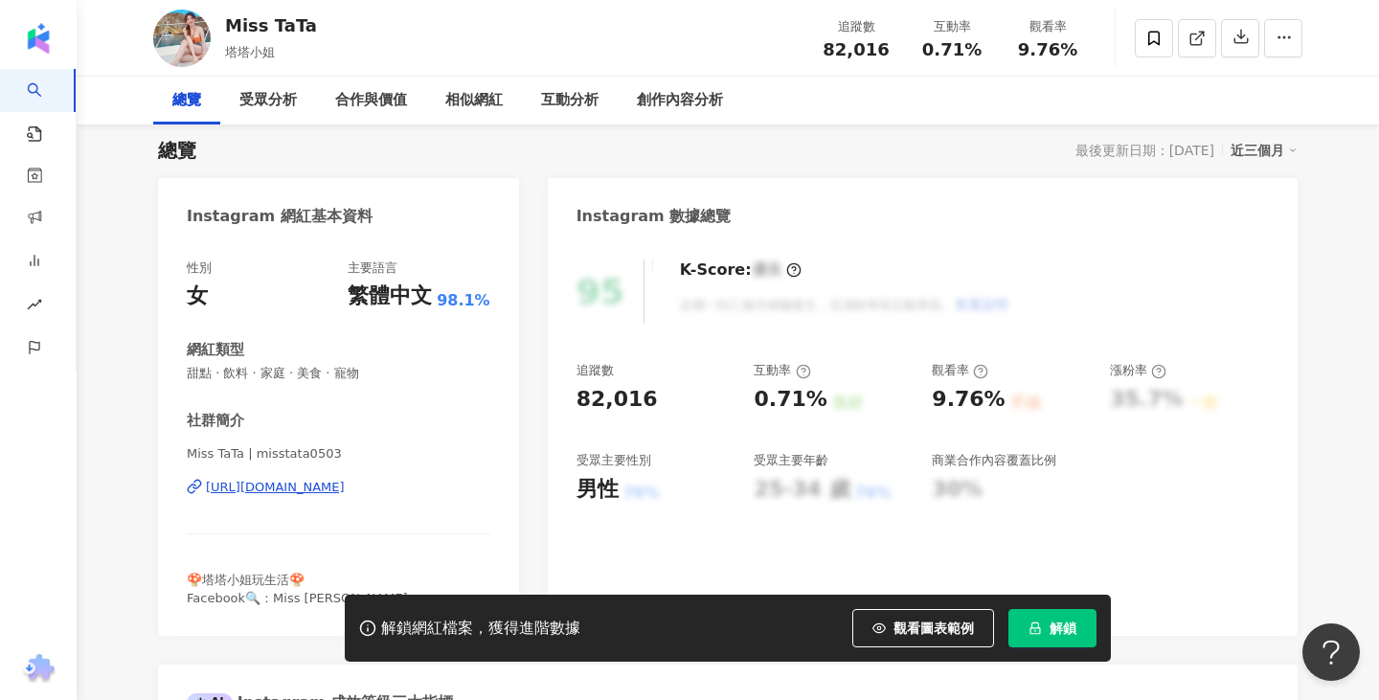
scroll to position [187, 0]
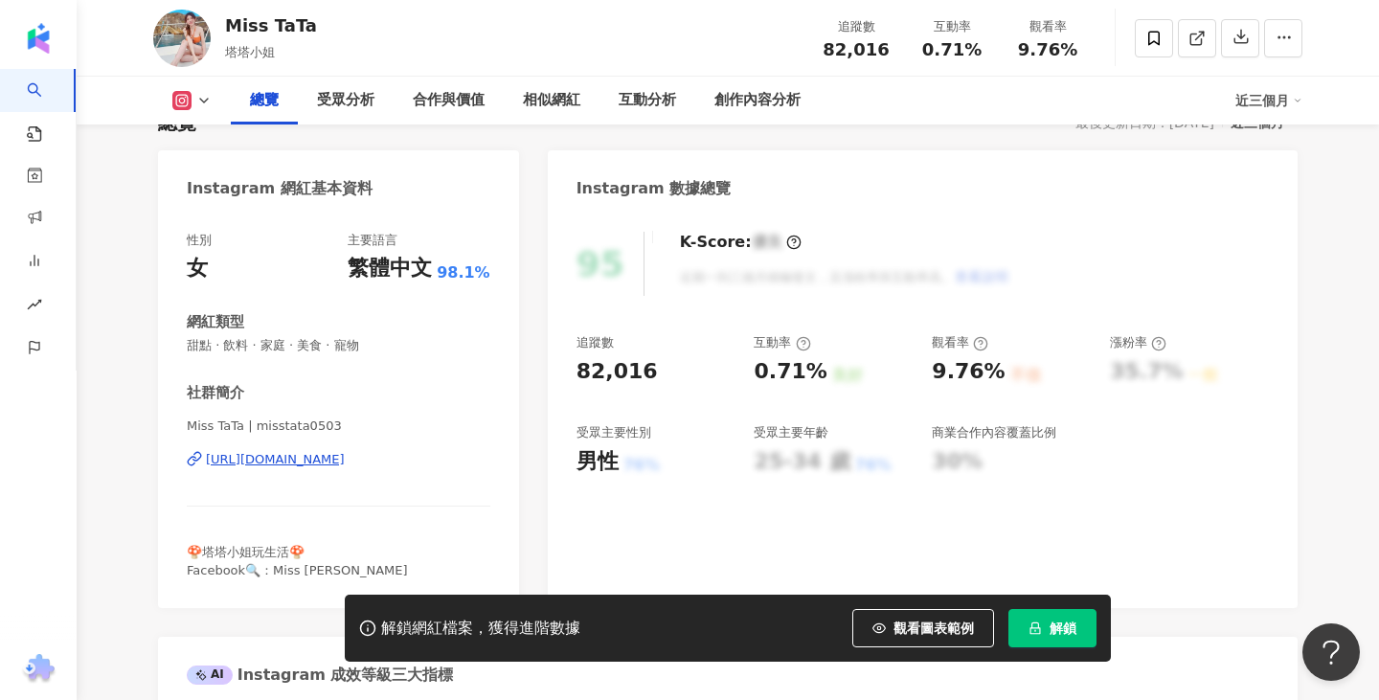
click at [310, 452] on div "https://www.instagram.com/misstata0503/" at bounding box center [275, 459] width 139 height 17
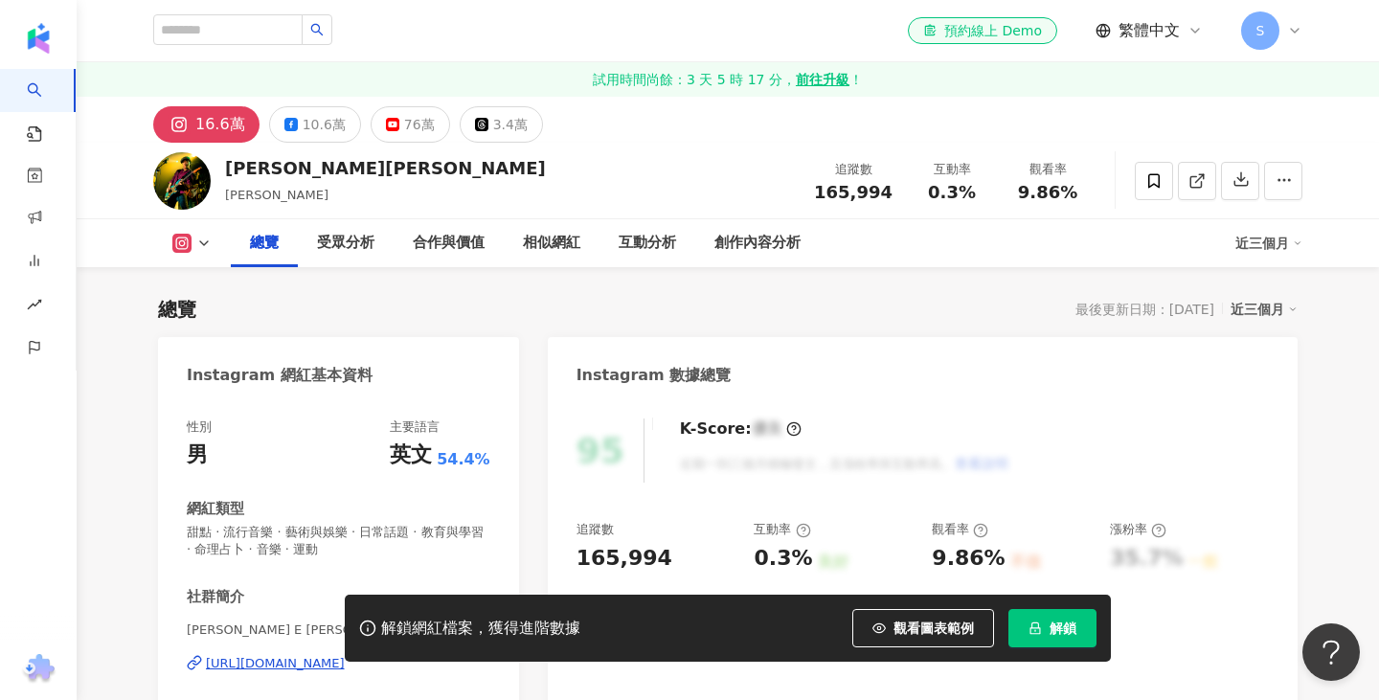
scroll to position [420, 0]
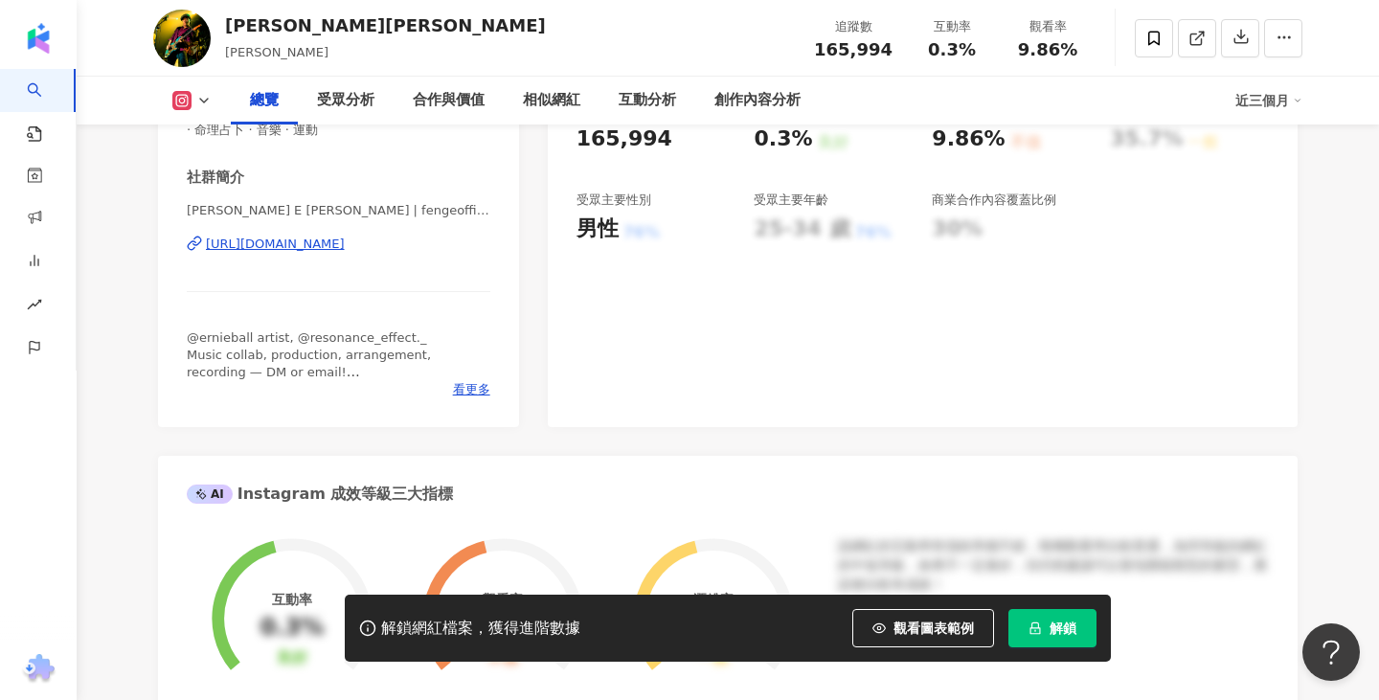
click at [345, 252] on div "https://www.instagram.com/fengeofficial/" at bounding box center [275, 244] width 139 height 17
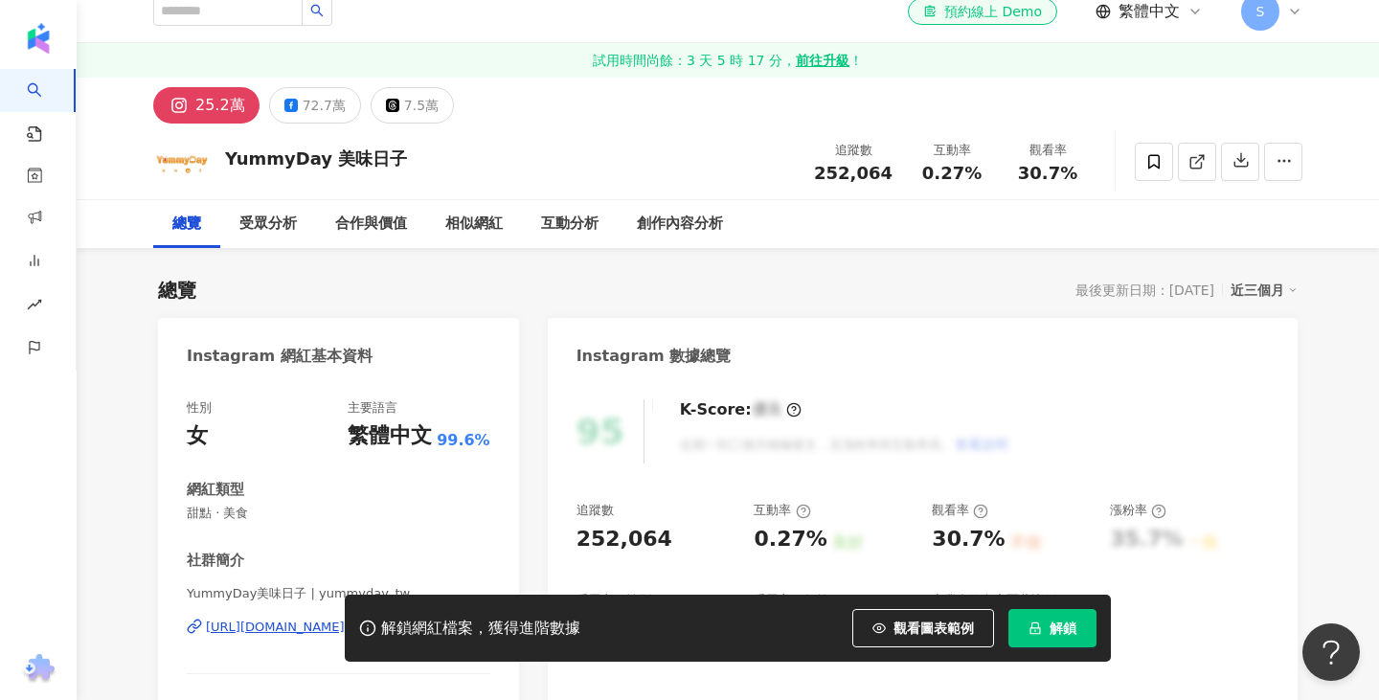
scroll to position [66, 0]
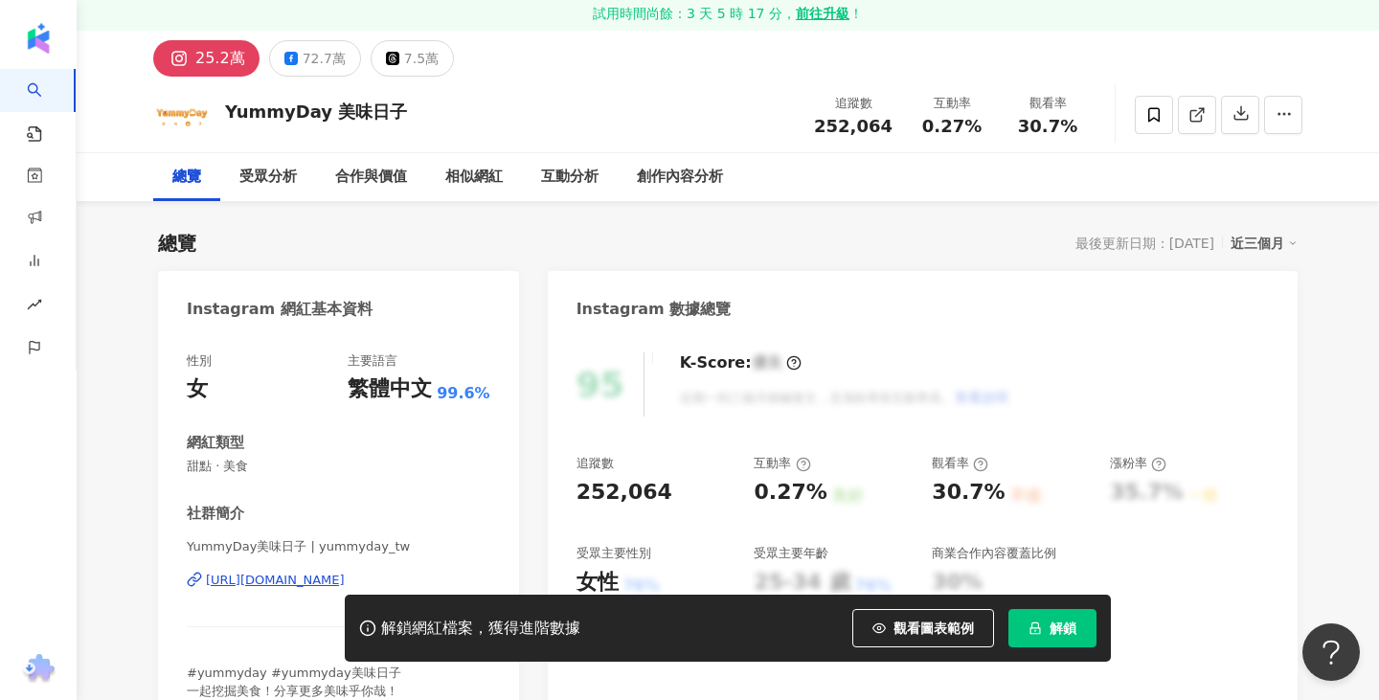
click at [294, 580] on div "[URL][DOMAIN_NAME]" at bounding box center [275, 580] width 139 height 17
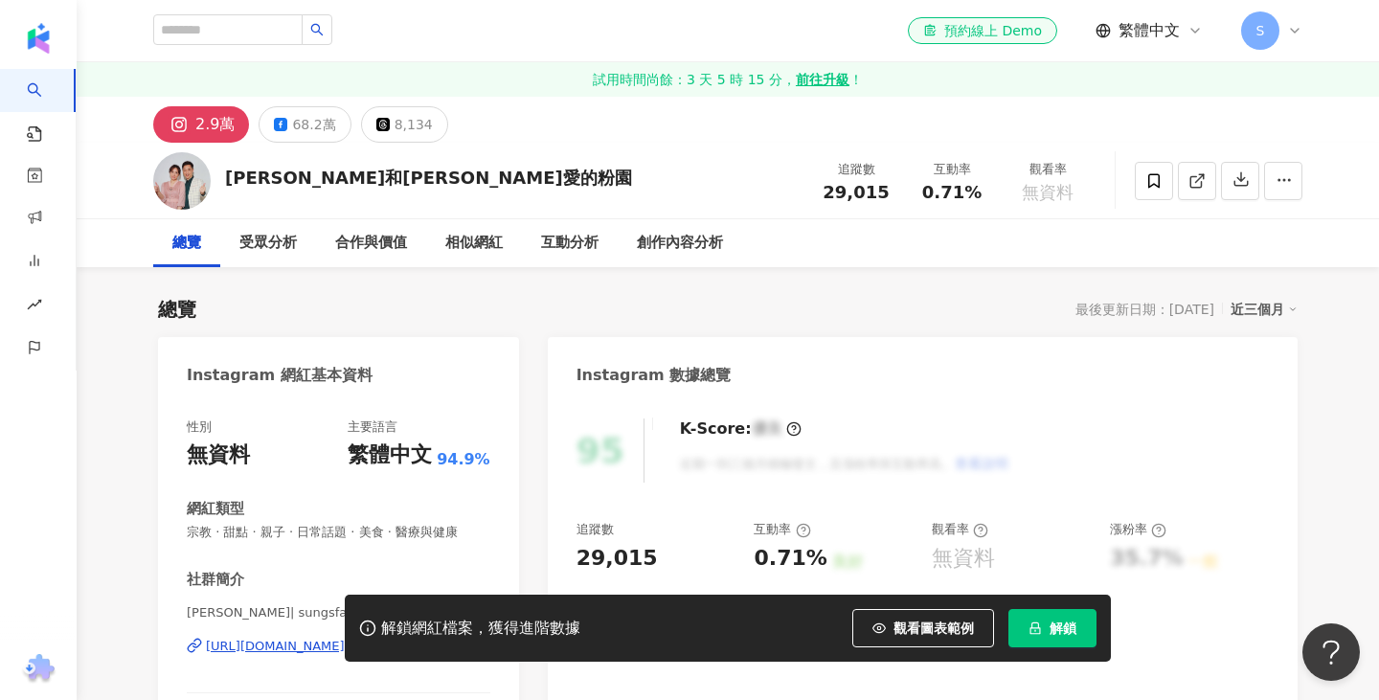
scroll to position [229, 0]
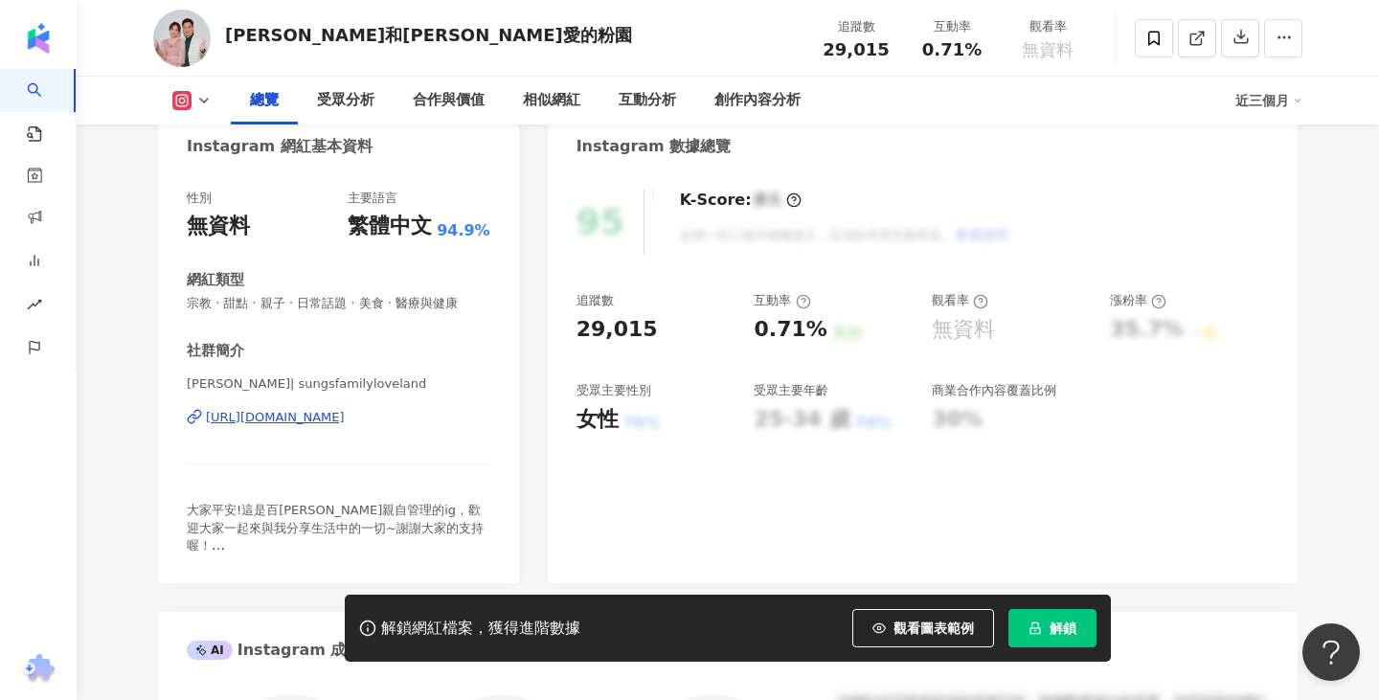
click at [345, 421] on div "[URL][DOMAIN_NAME]" at bounding box center [275, 417] width 139 height 17
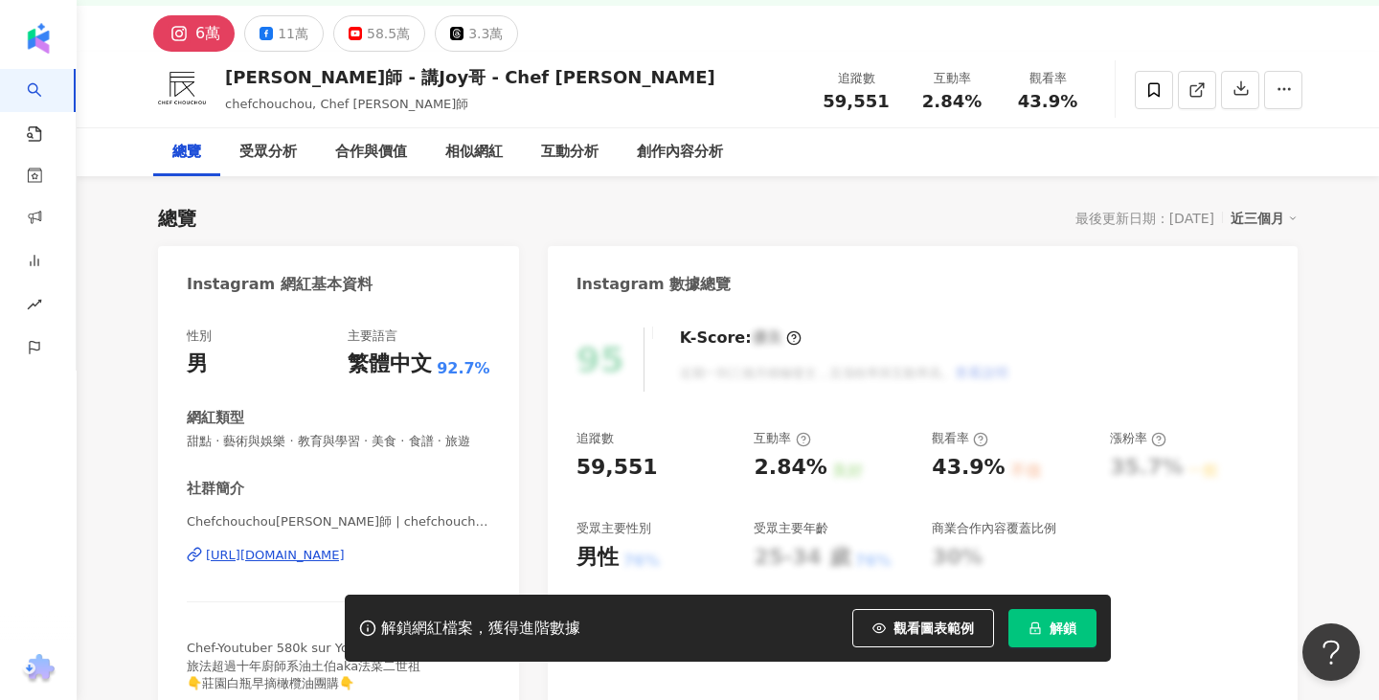
click at [303, 513] on div "Chefchouchou阿辰師 | chefchouchou https://www.instagram.com/chefchouchou/" at bounding box center [339, 569] width 304 height 112
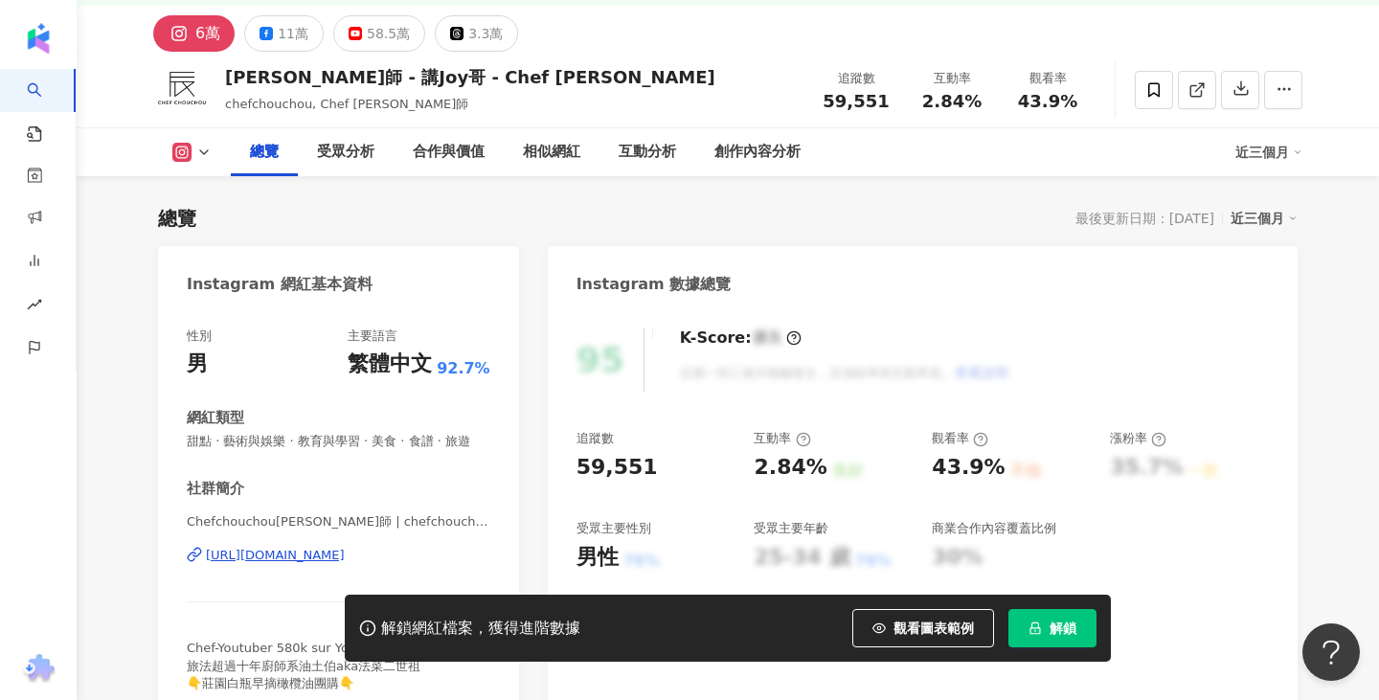
scroll to position [148, 0]
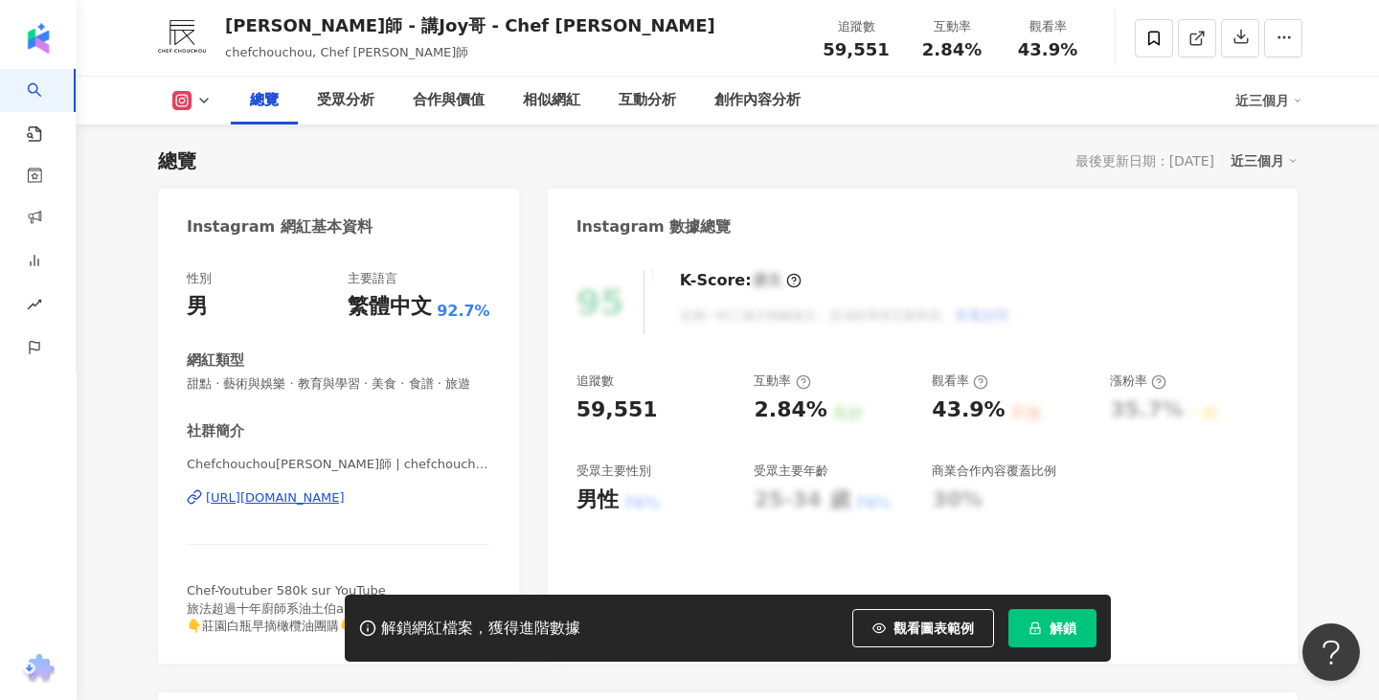
click at [303, 502] on div "https://www.instagram.com/chefchouchou/" at bounding box center [275, 497] width 139 height 17
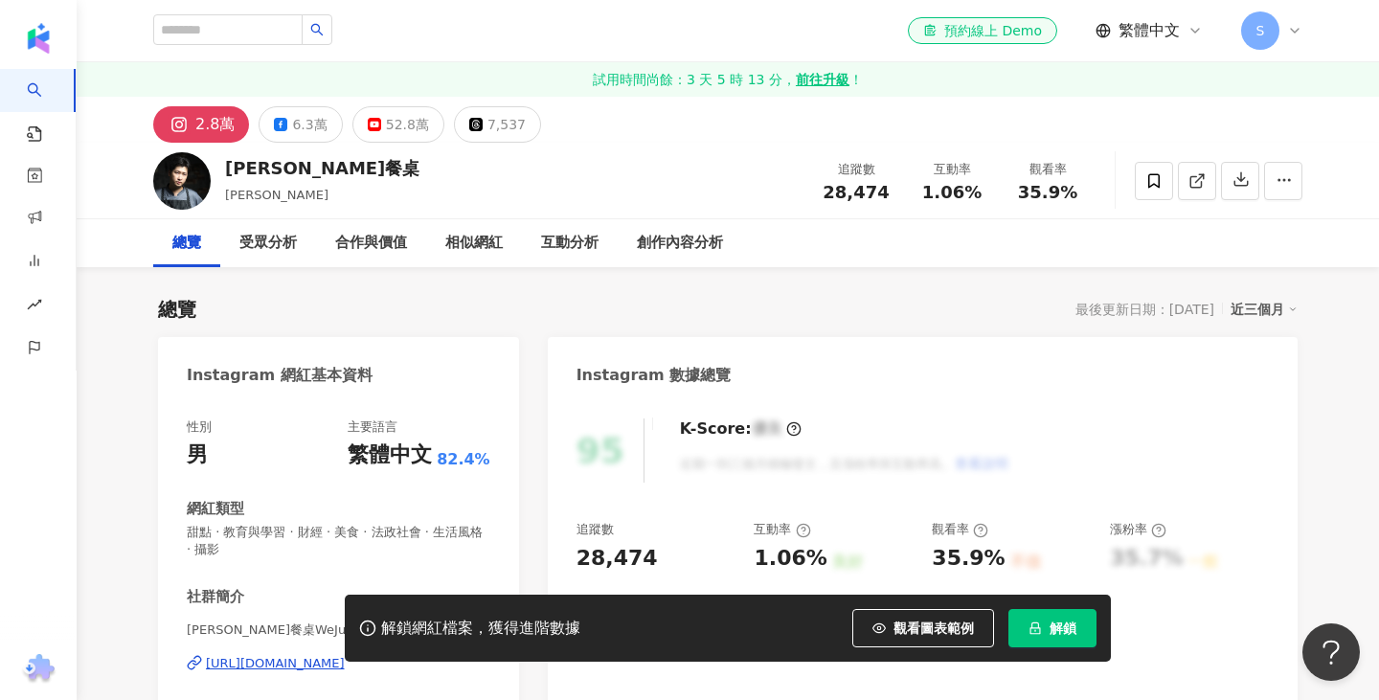
scroll to position [135, 0]
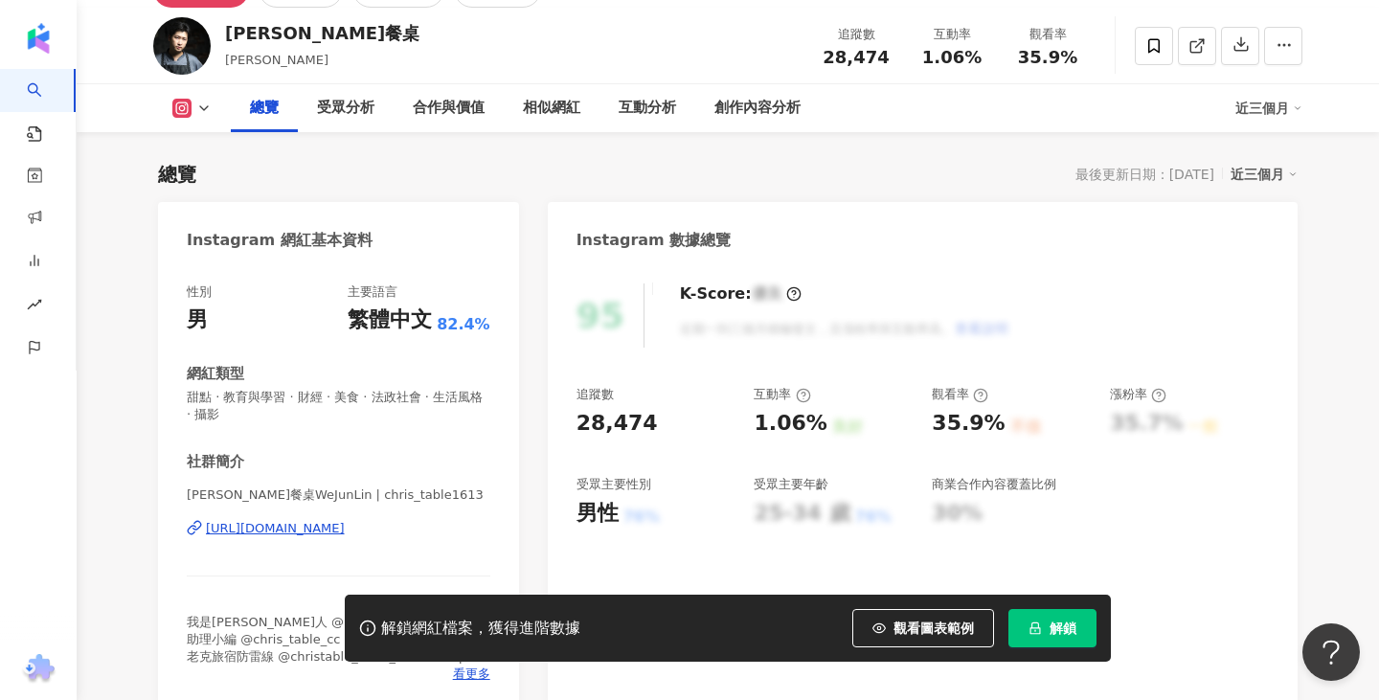
click at [300, 523] on div "https://www.instagram.com/chris_table1613/" at bounding box center [275, 528] width 139 height 17
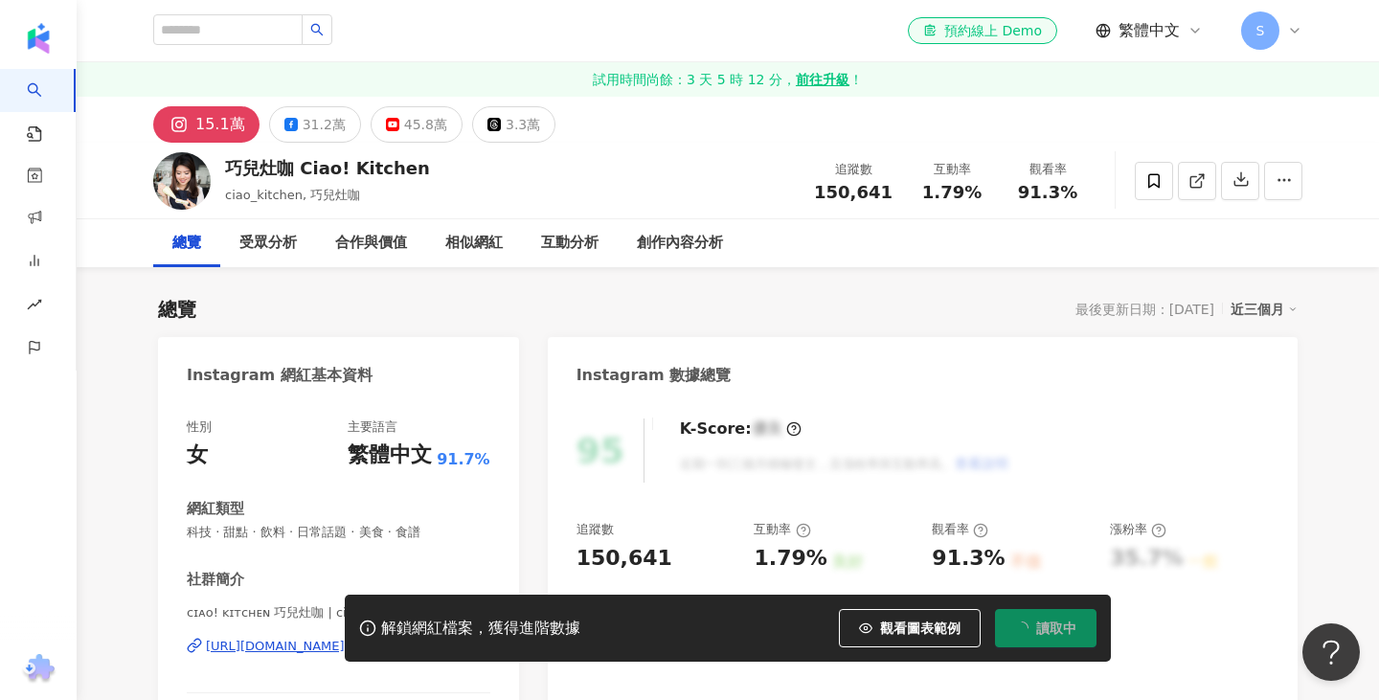
scroll to position [134, 0]
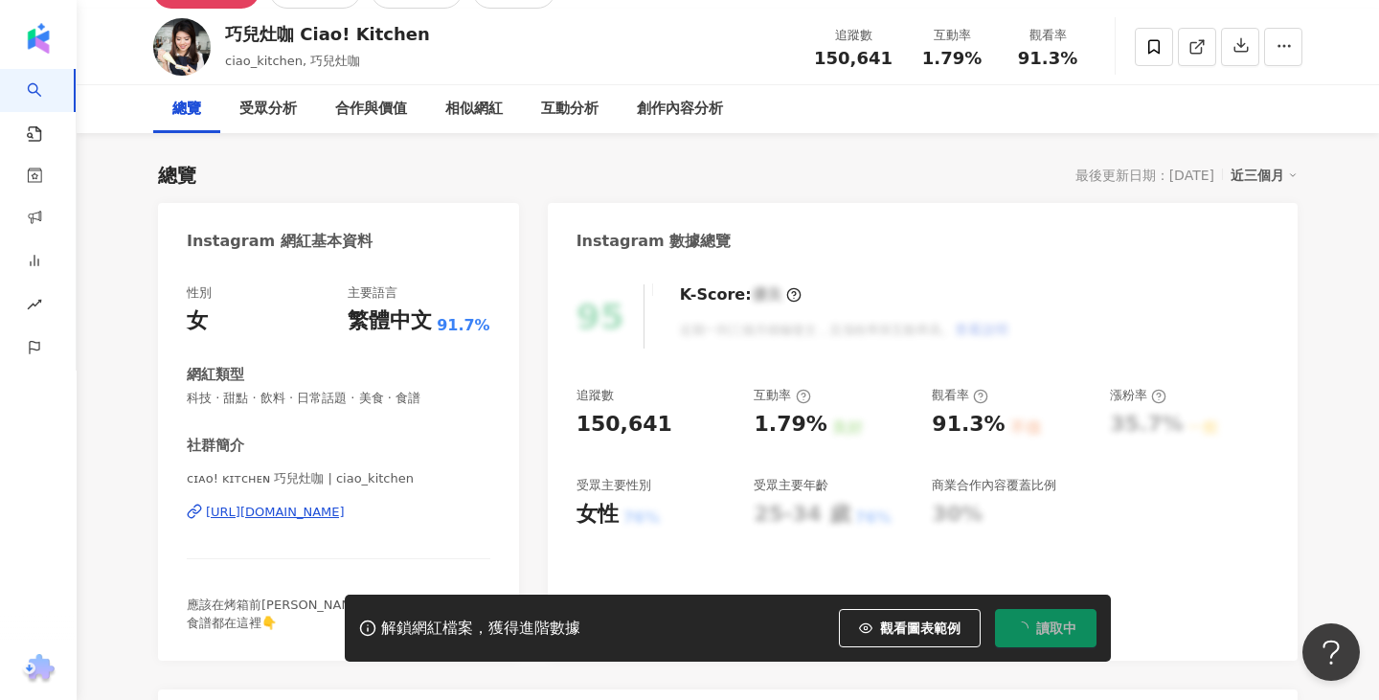
click at [345, 512] on div "https://www.instagram.com/ciao_kitchen/" at bounding box center [275, 512] width 139 height 17
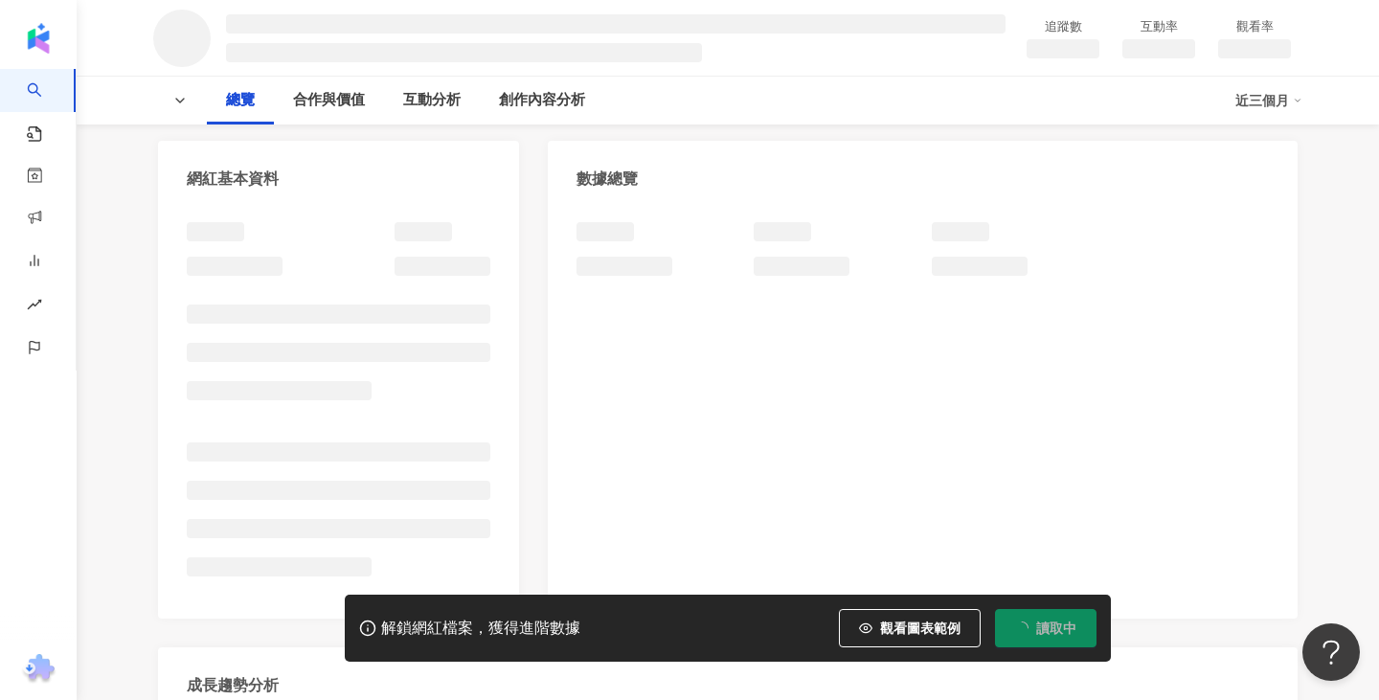
scroll to position [206, 0]
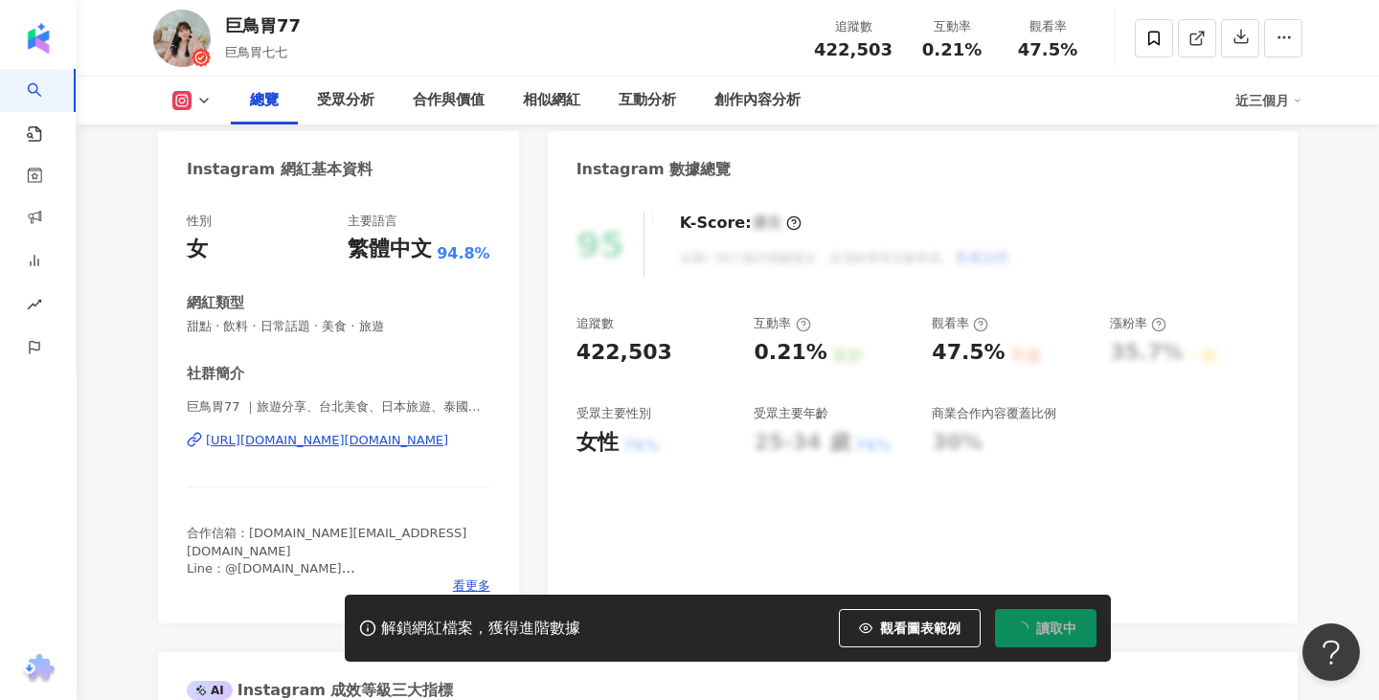
click at [349, 428] on div "巨鳥胃77 ｜旅遊分享、台北美食、日本旅遊、泰國旅遊 | [DOMAIN_NAME] [URL][DOMAIN_NAME][DOMAIN_NAME]" at bounding box center [339, 454] width 304 height 112
click at [337, 445] on div "[URL][DOMAIN_NAME][DOMAIN_NAME]" at bounding box center [327, 440] width 242 height 17
